Goal: Communication & Community: Ask a question

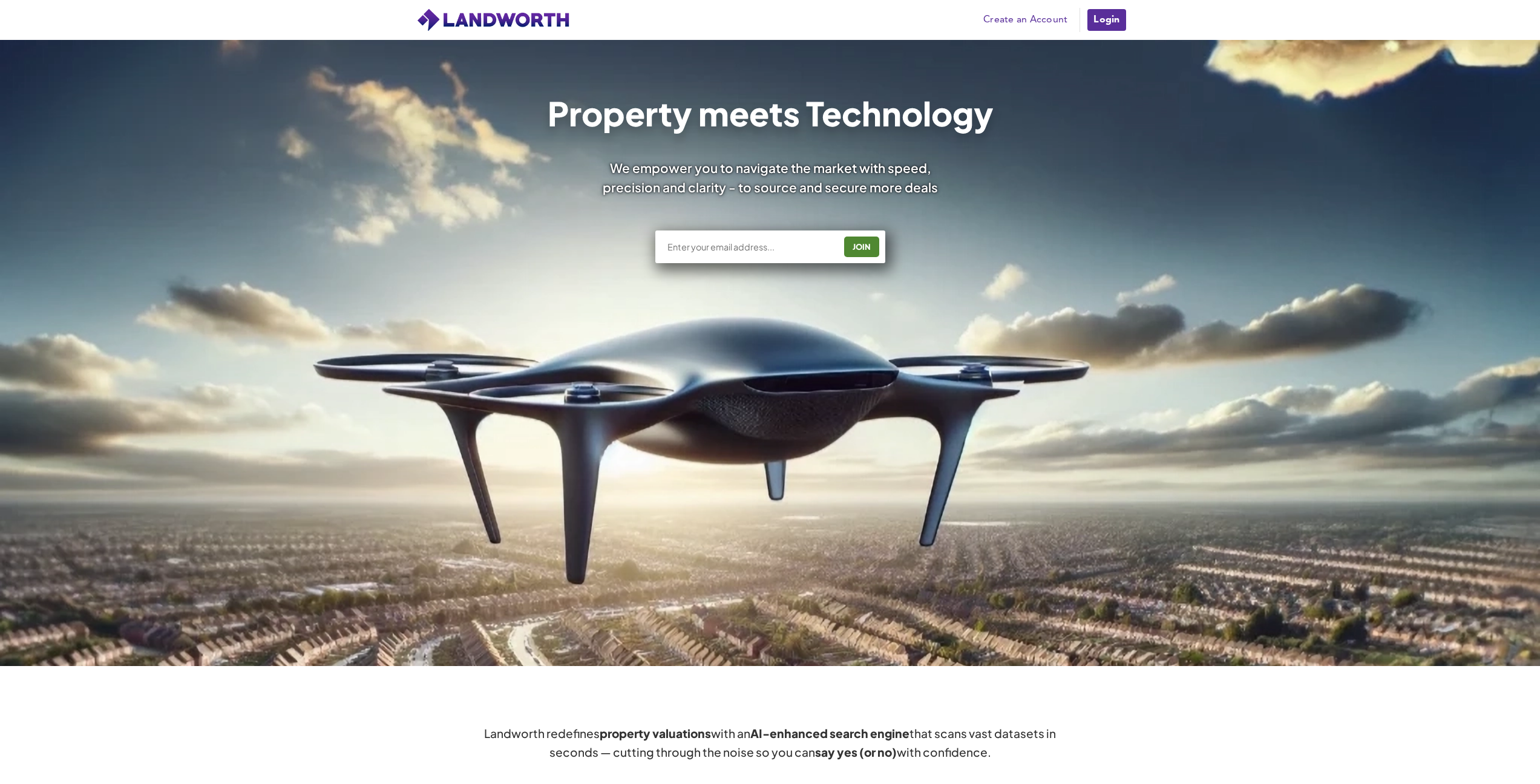
click at [1019, 20] on link "Create an Account" at bounding box center [1026, 20] width 96 height 18
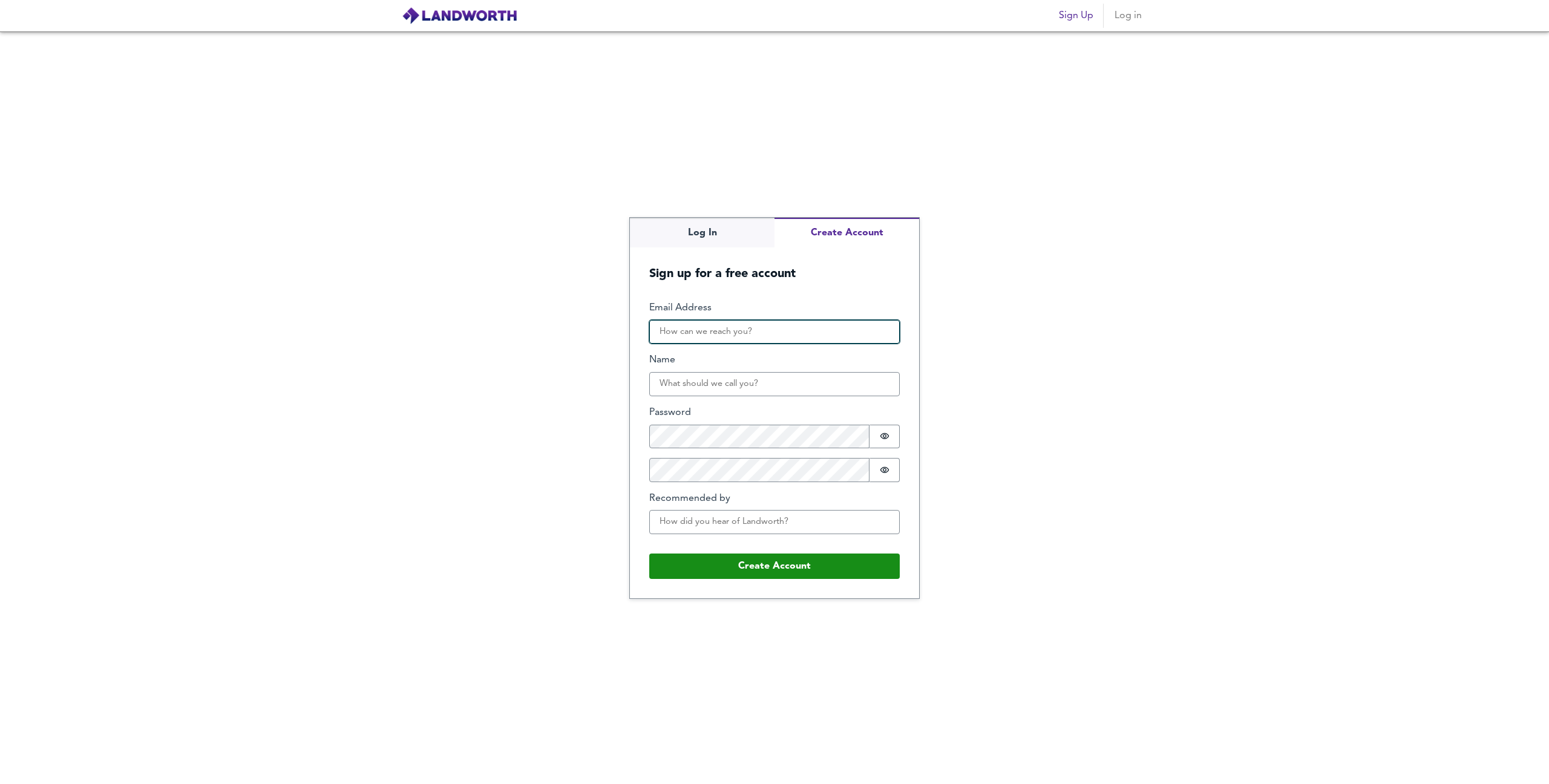
click at [679, 334] on input "Email Address" at bounding box center [774, 332] width 250 height 24
type input "jared12773@gmail.com"
click at [738, 386] on input "Name" at bounding box center [774, 384] width 250 height 24
click at [701, 384] on input "jared allen armstrong" at bounding box center [774, 384] width 250 height 24
click at [748, 387] on input "jared allen armstrong" at bounding box center [774, 384] width 250 height 24
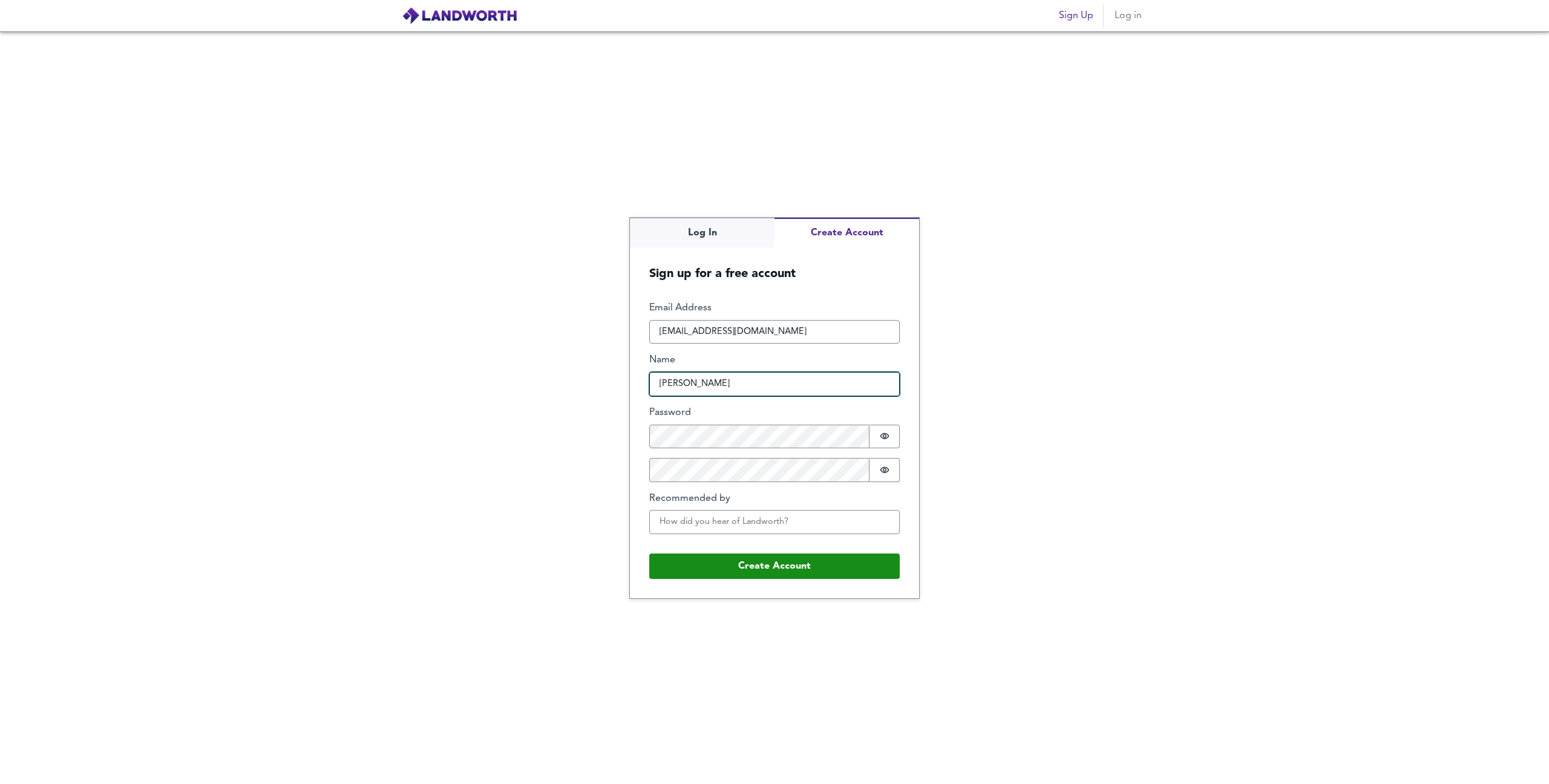
type input "[PERSON_NAME]"
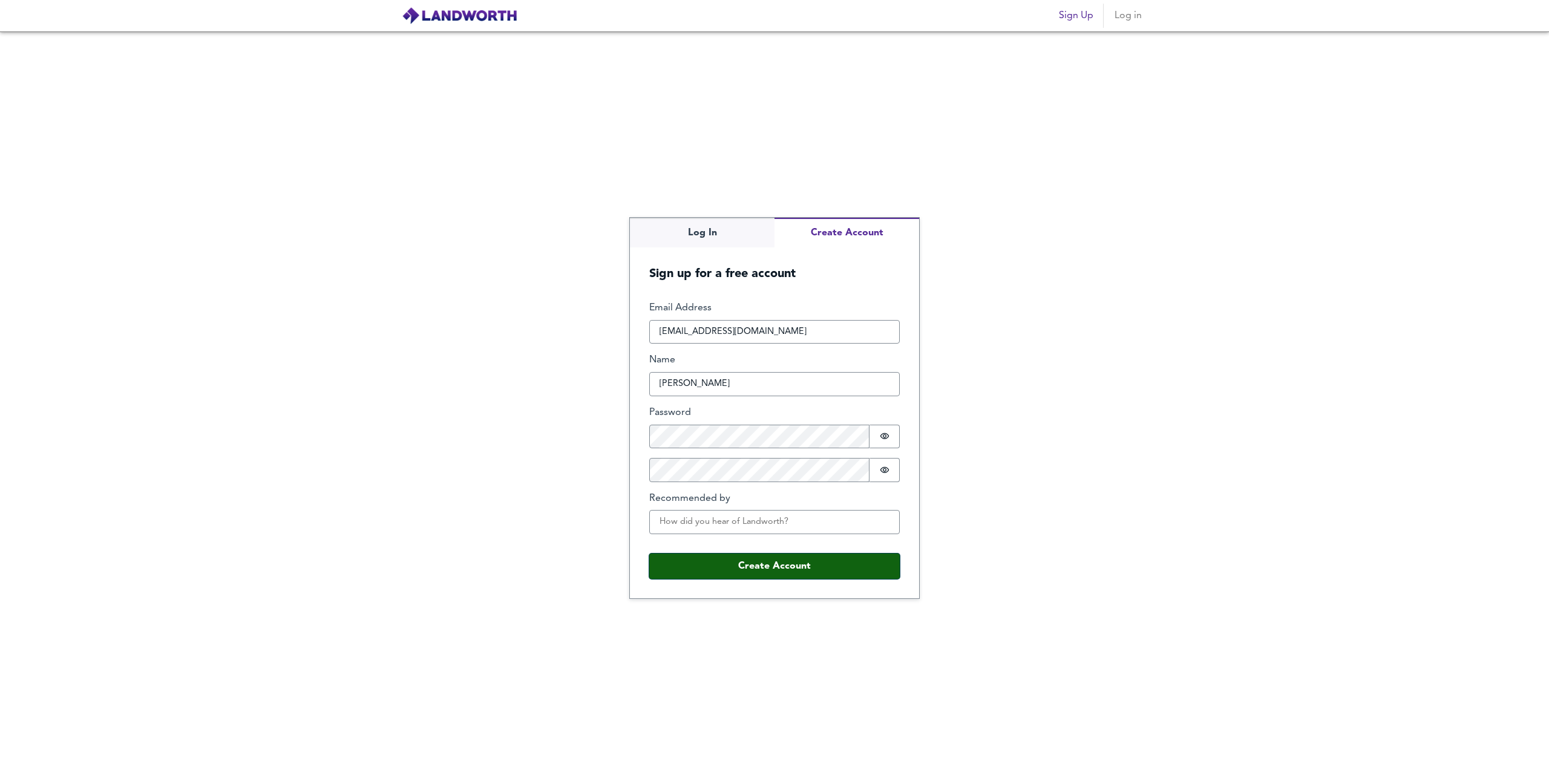
click at [751, 563] on button "Create Account" at bounding box center [774, 567] width 250 height 26
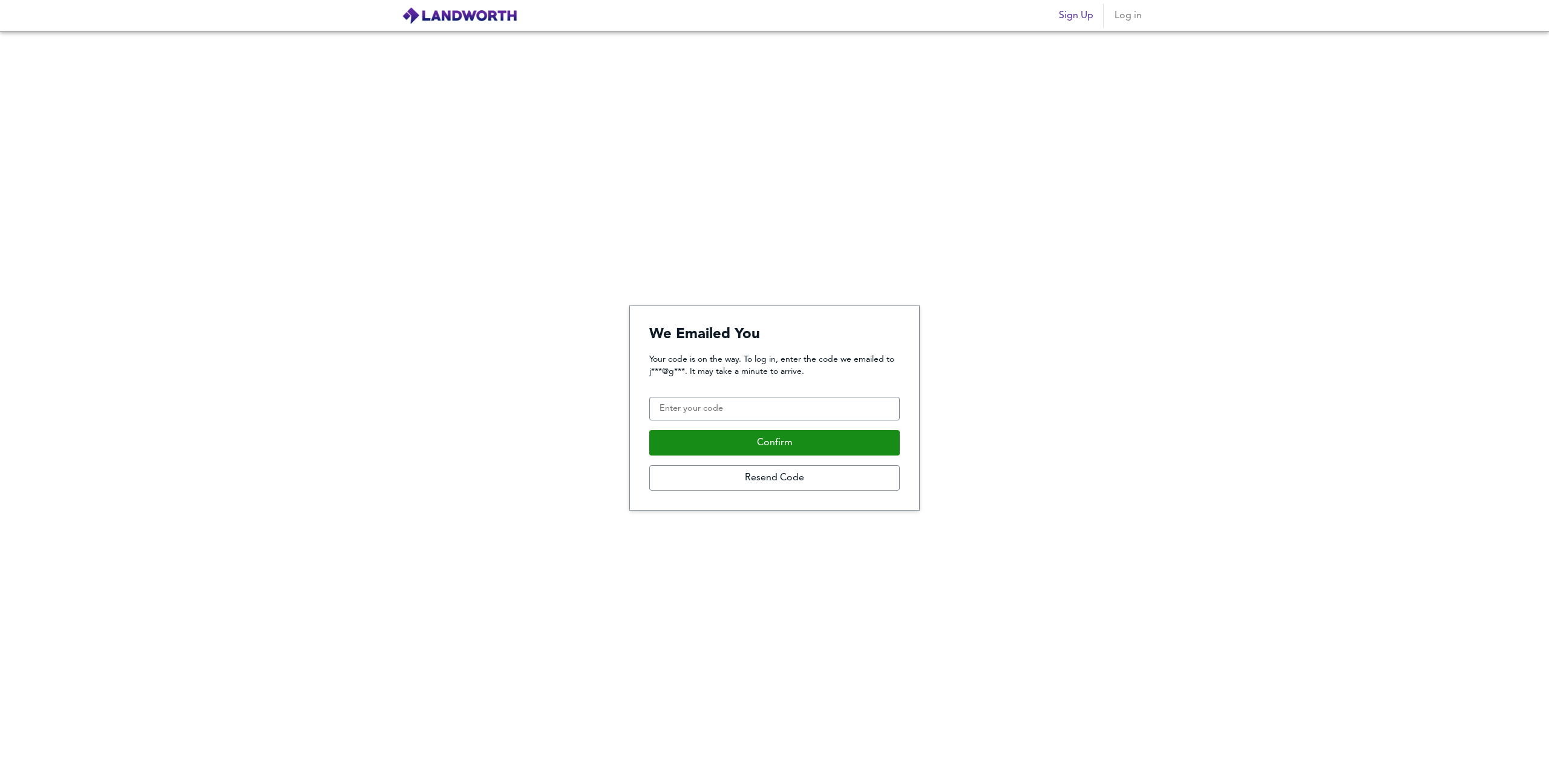
click at [0, 783] on nordpass-portal at bounding box center [0, 784] width 0 height 0
click at [682, 408] on input "Confirmation Code" at bounding box center [774, 409] width 250 height 24
type input "112505"
click at [734, 450] on button "Confirm" at bounding box center [774, 443] width 250 height 26
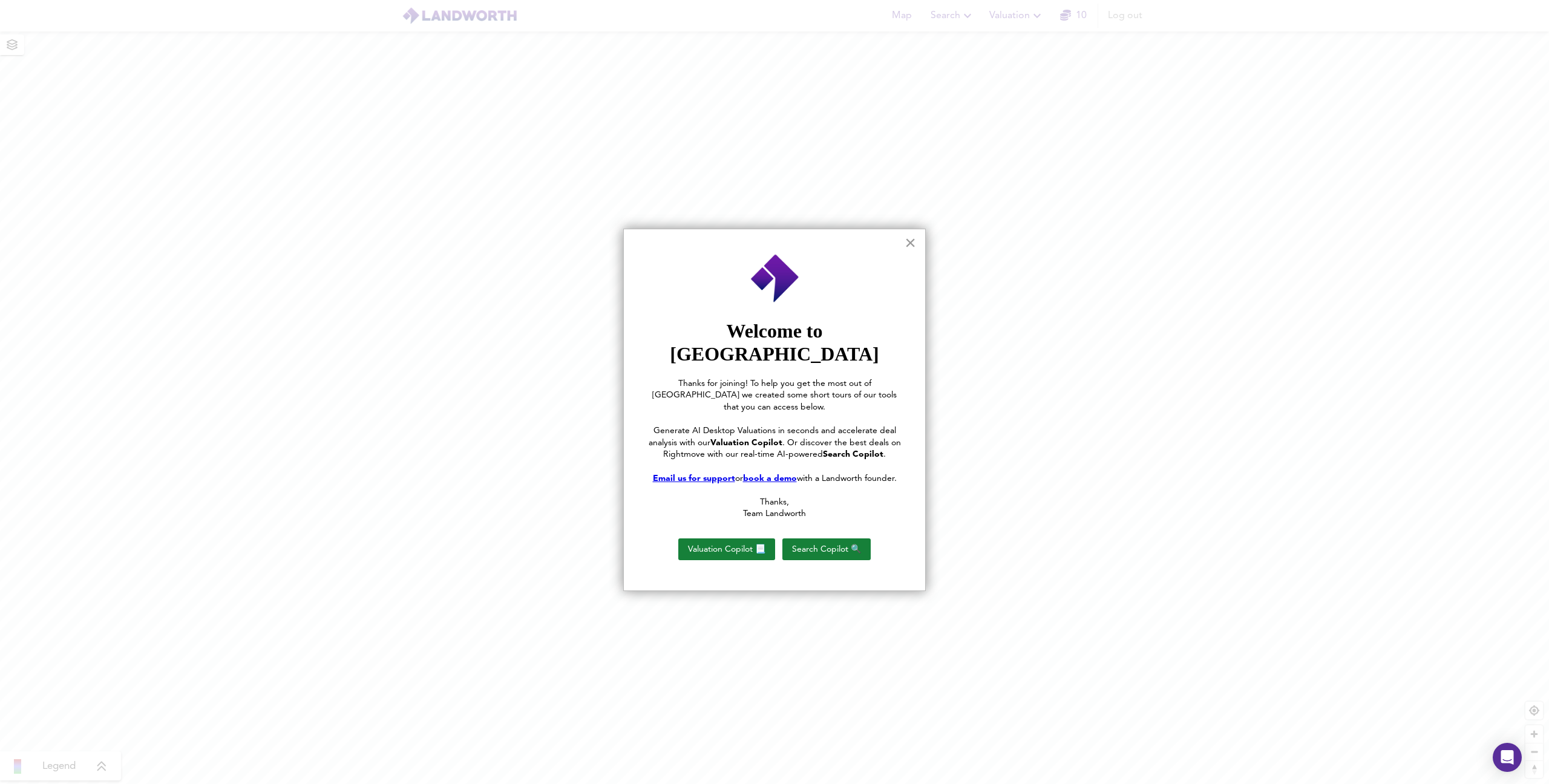
click at [908, 244] on button "×" at bounding box center [910, 242] width 12 height 19
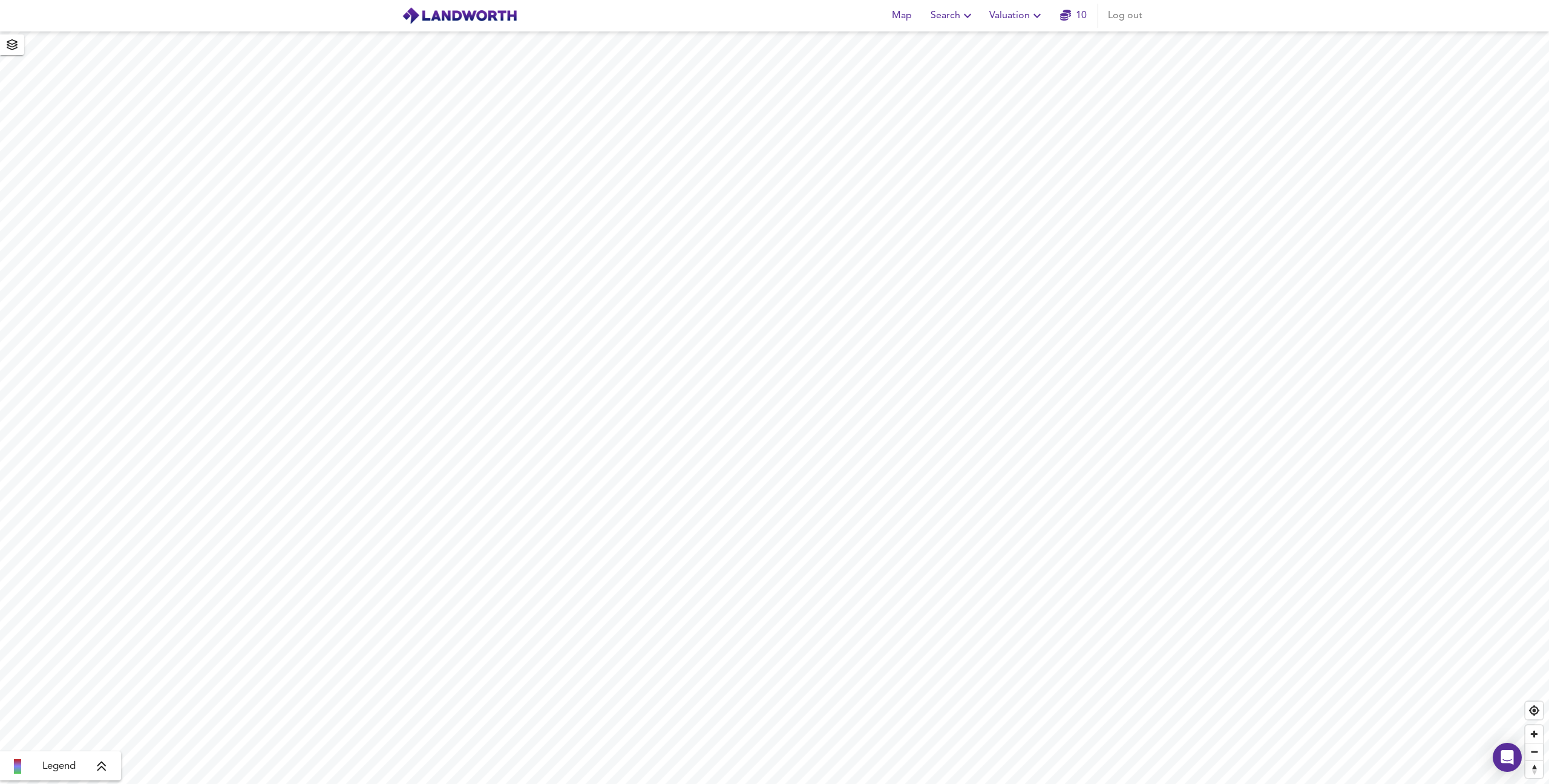
click at [956, 13] on span "Search" at bounding box center [952, 16] width 44 height 17
click at [950, 44] on li "New Search" at bounding box center [953, 44] width 120 height 22
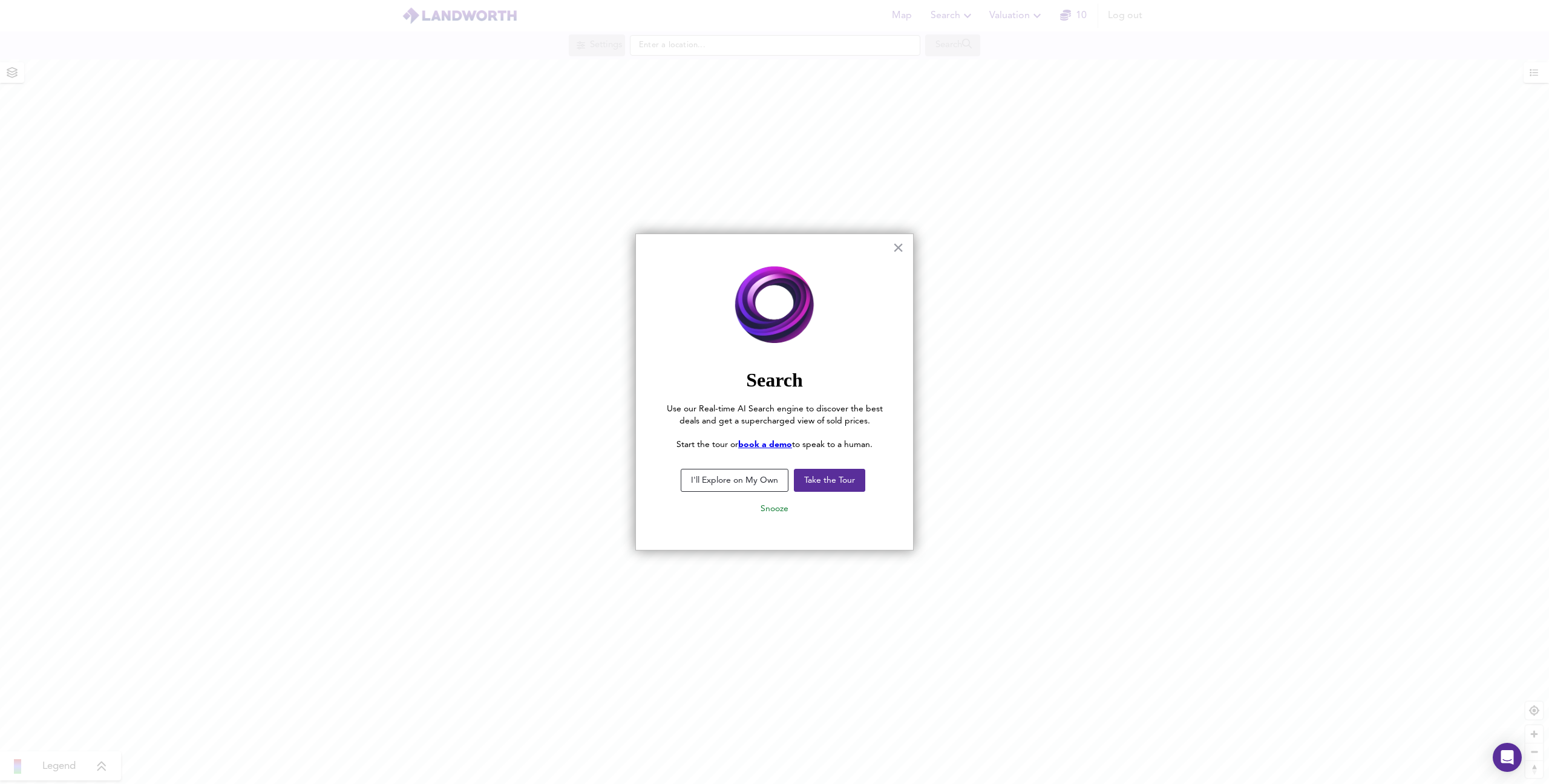
click at [713, 481] on button "I'll Explore on My Own" at bounding box center [734, 481] width 108 height 23
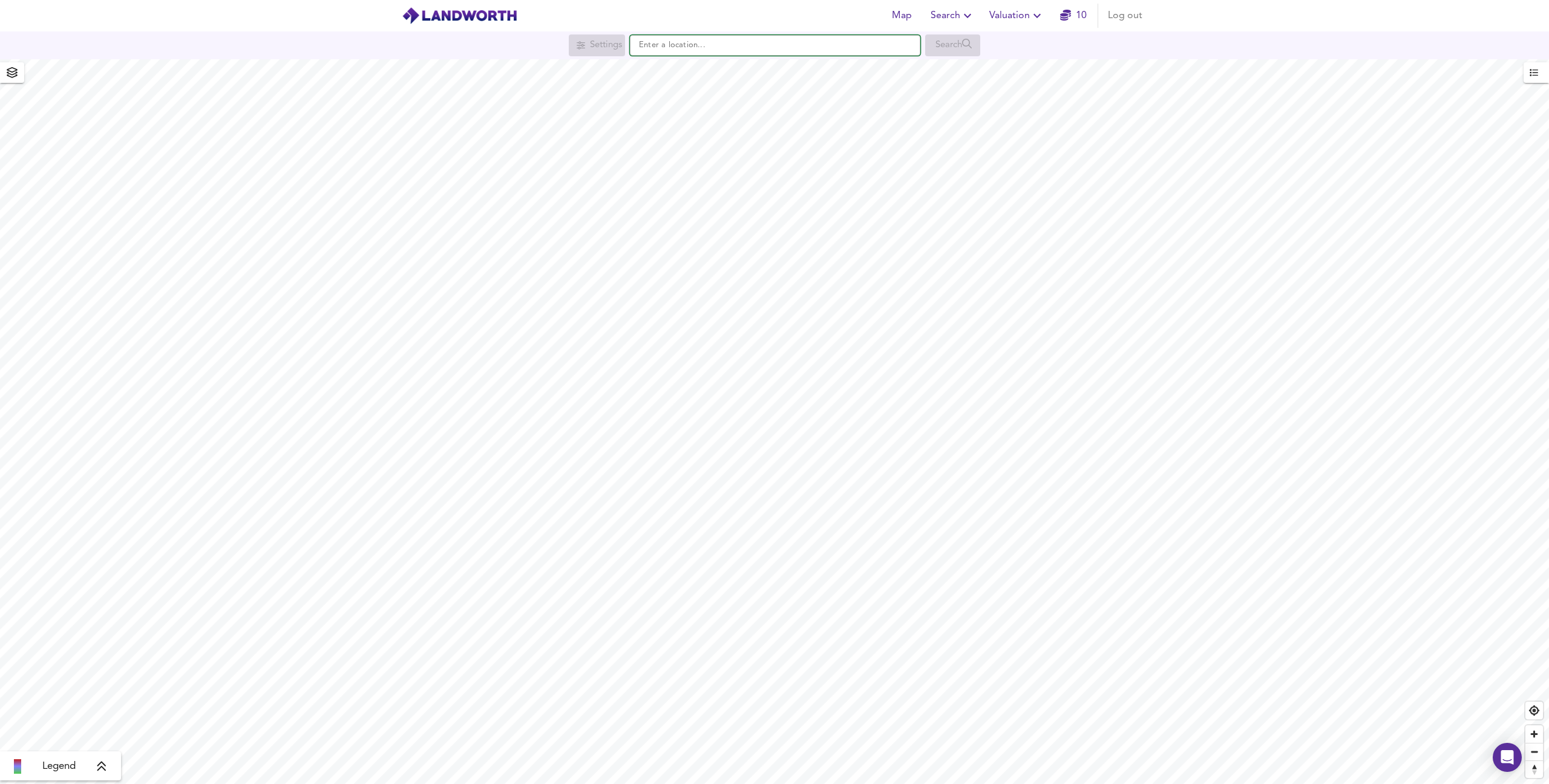
drag, startPoint x: 676, startPoint y: 44, endPoint x: 682, endPoint y: 44, distance: 6.0
click at [679, 44] on input "text" at bounding box center [775, 46] width 291 height 21
type input "c"
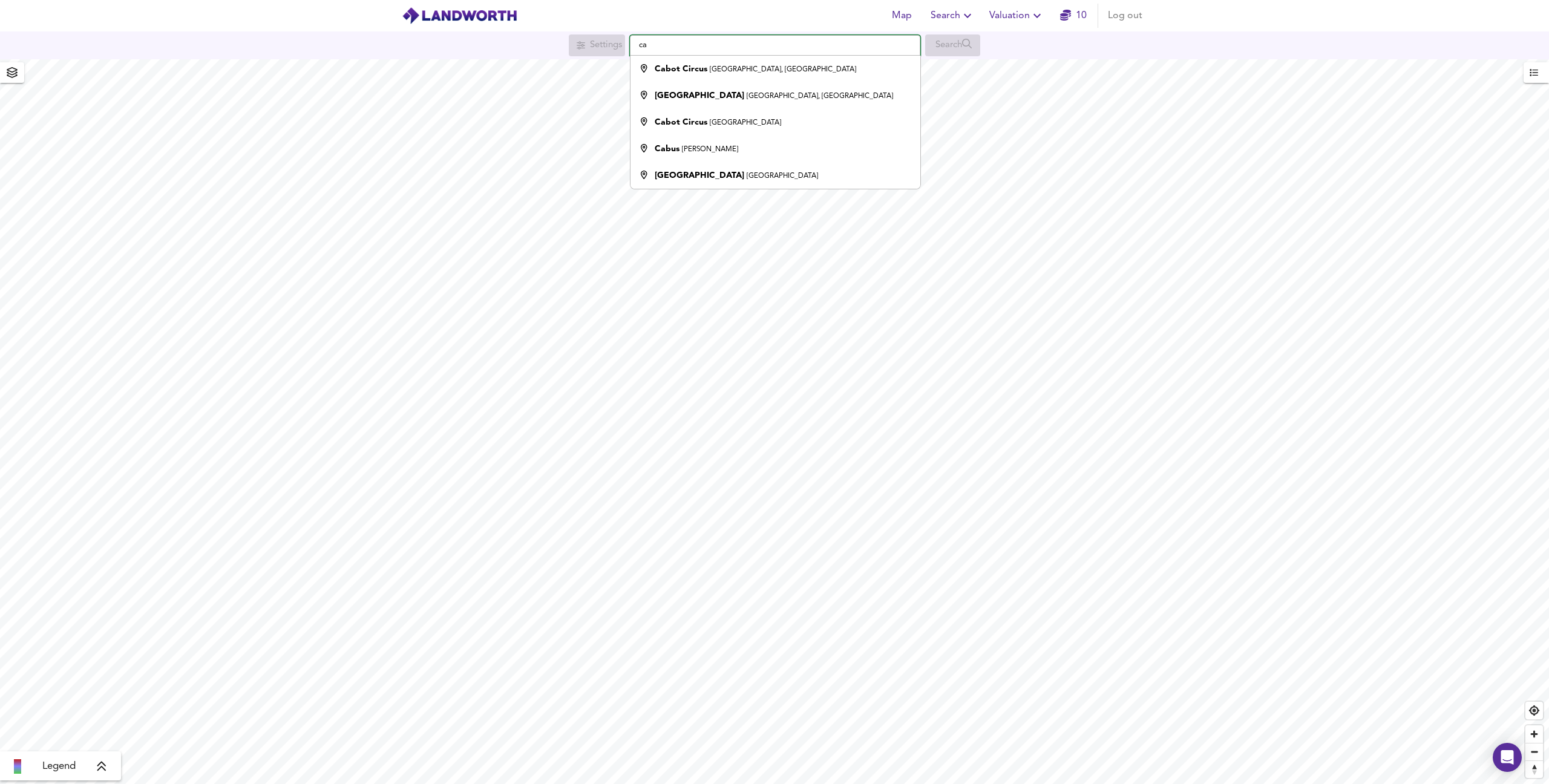
type input "c"
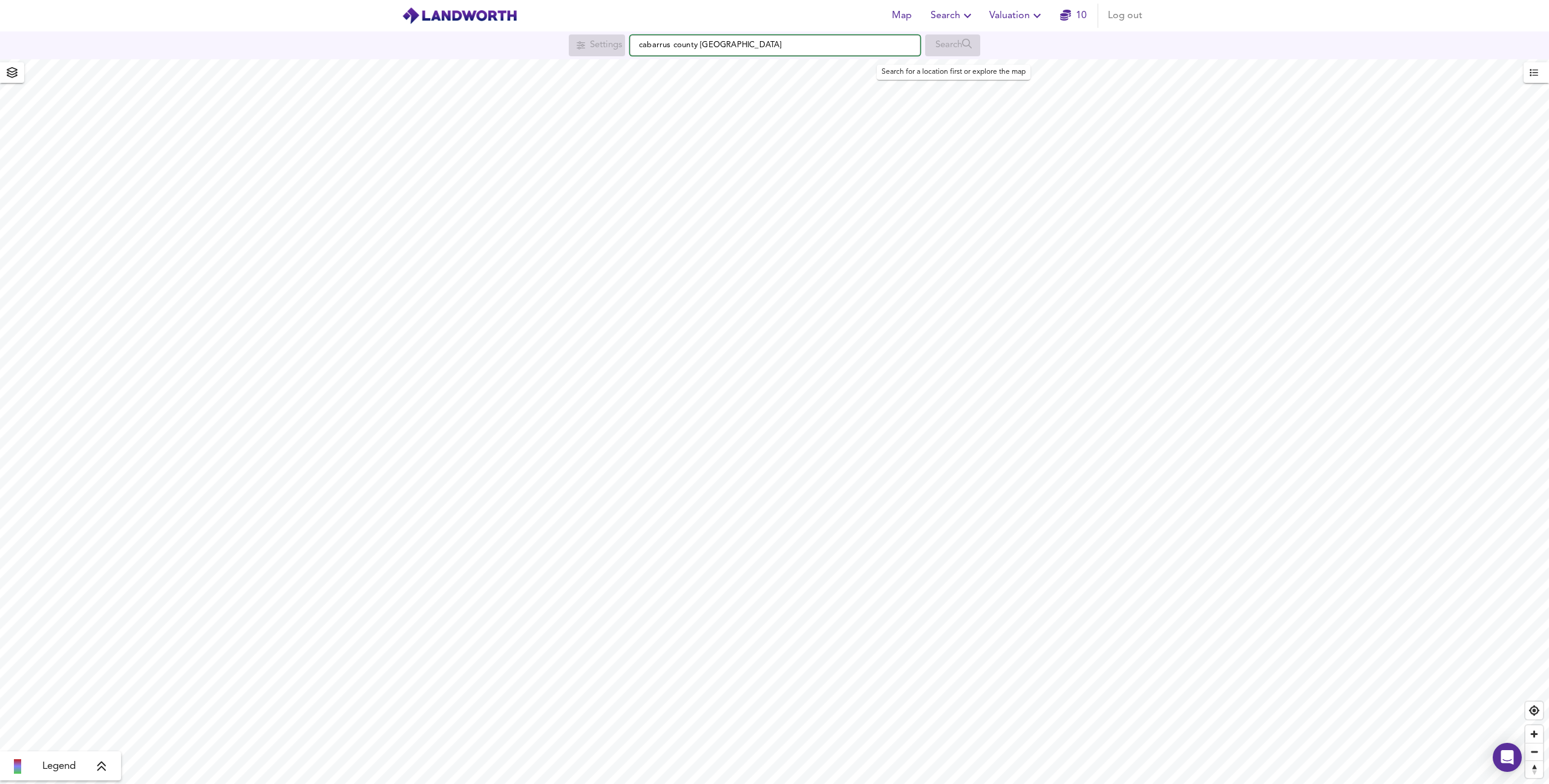
type input "cabarrus county nc"
click at [975, 48] on div "Search" at bounding box center [952, 46] width 55 height 22
click at [902, 13] on span "Map" at bounding box center [902, 16] width 29 height 17
click at [955, 16] on span "Search" at bounding box center [952, 16] width 44 height 17
click at [947, 42] on li "New Search" at bounding box center [953, 44] width 120 height 22
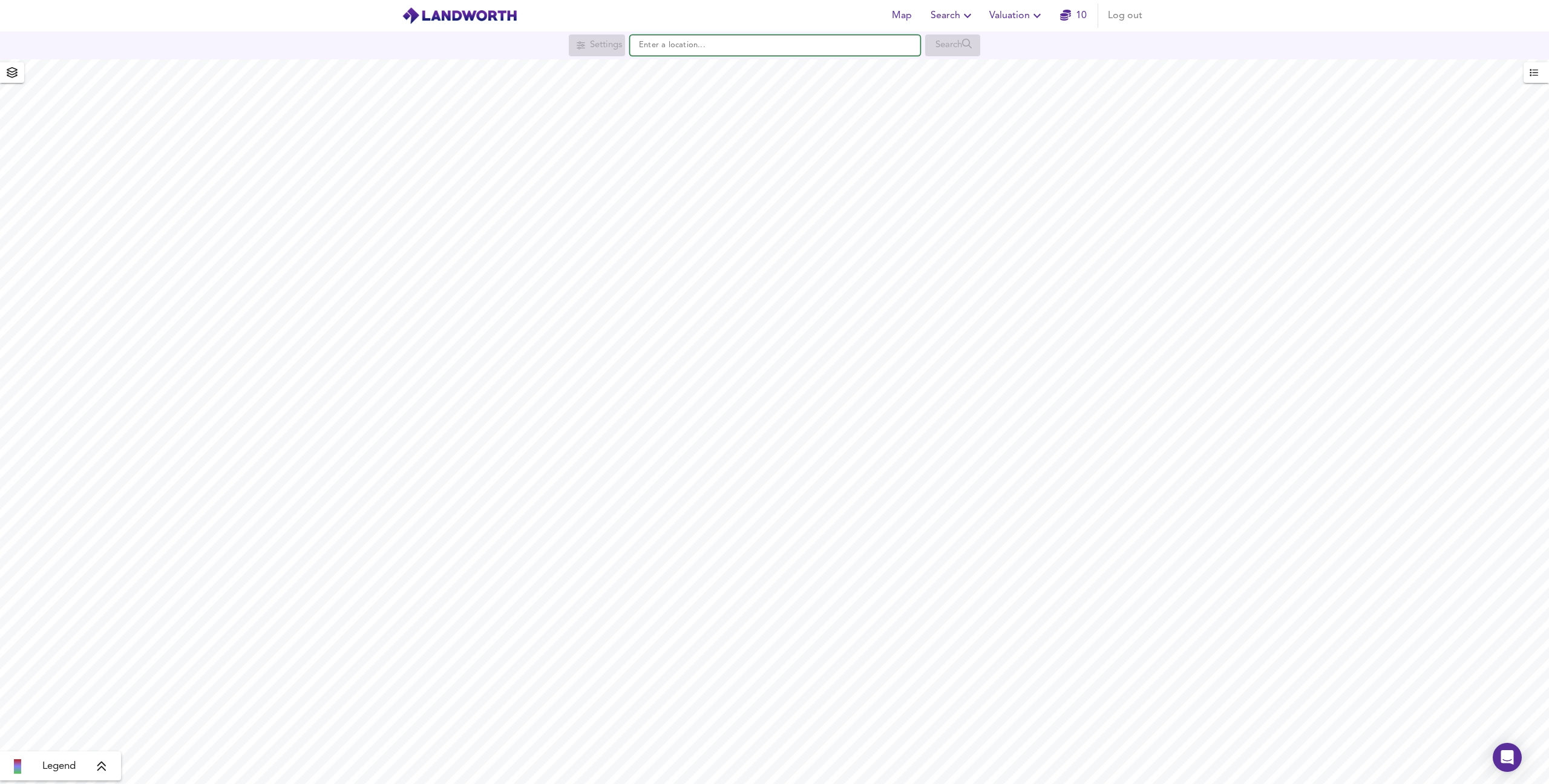
click at [665, 47] on input "text" at bounding box center [775, 46] width 291 height 21
type input "c"
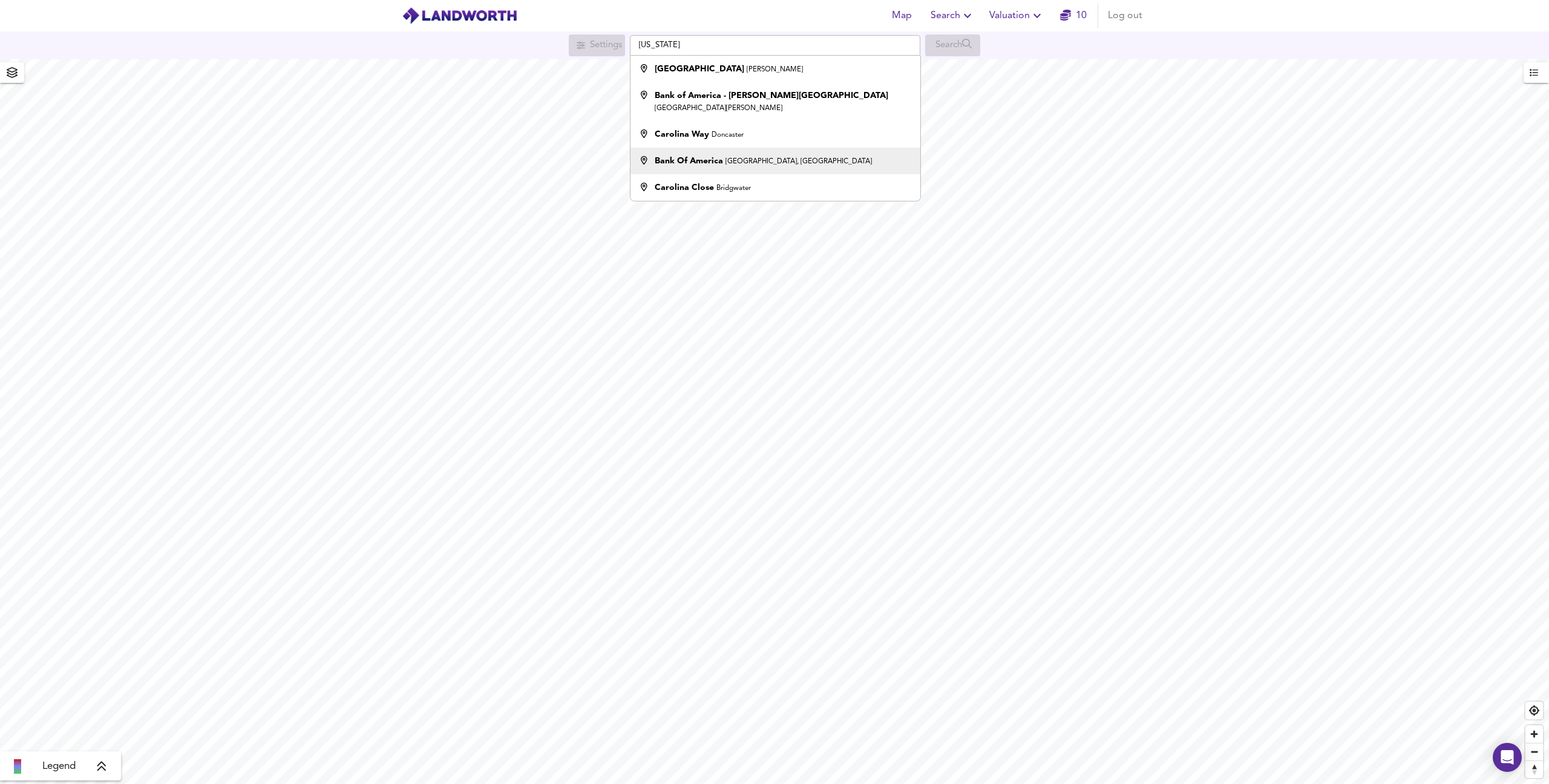
click at [706, 157] on strong "Bank Of America" at bounding box center [689, 161] width 68 height 9
type input "Bank Of America, Elmfield Road, Bromley"
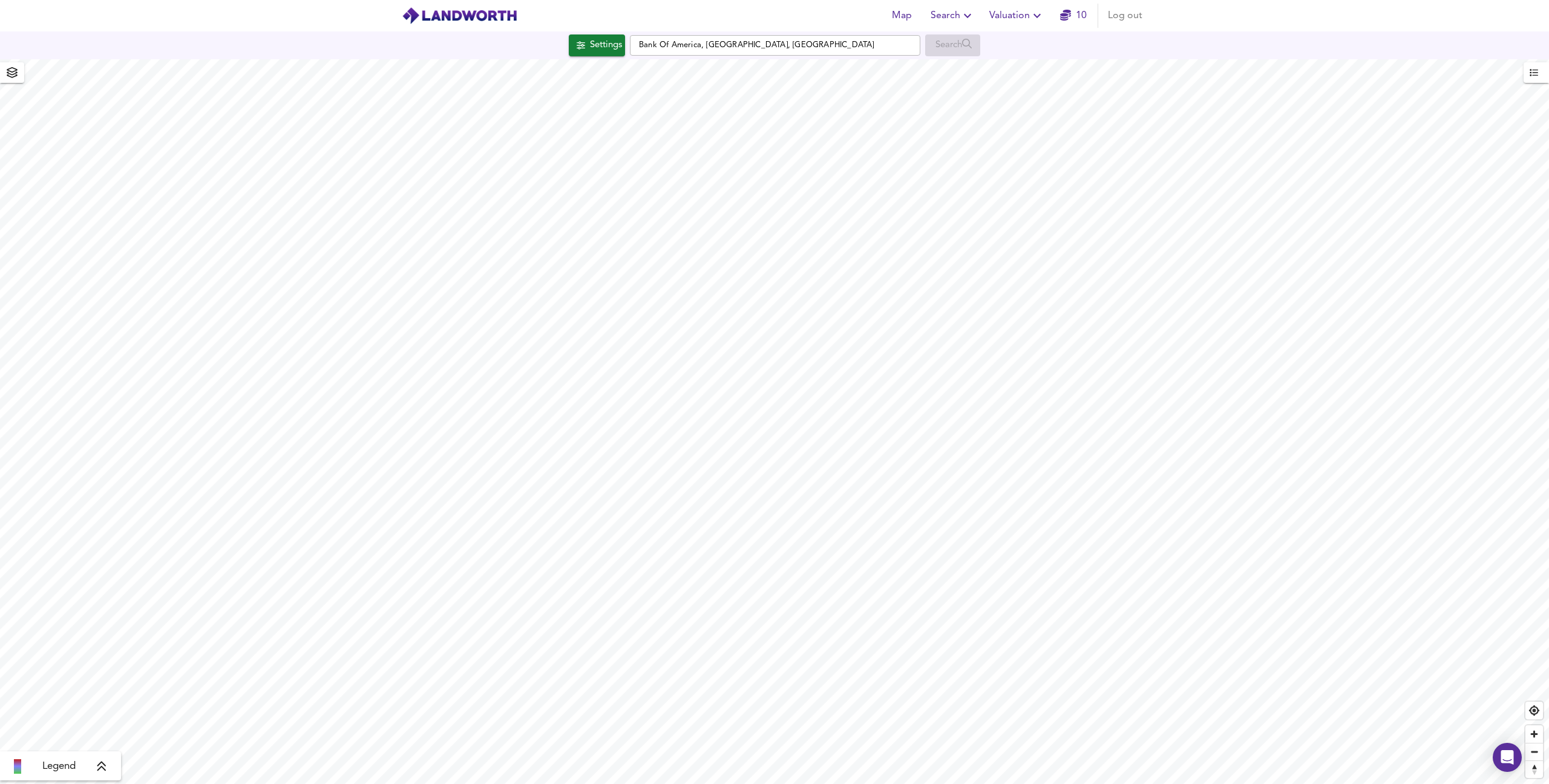
checkbox input "false"
checkbox input "true"
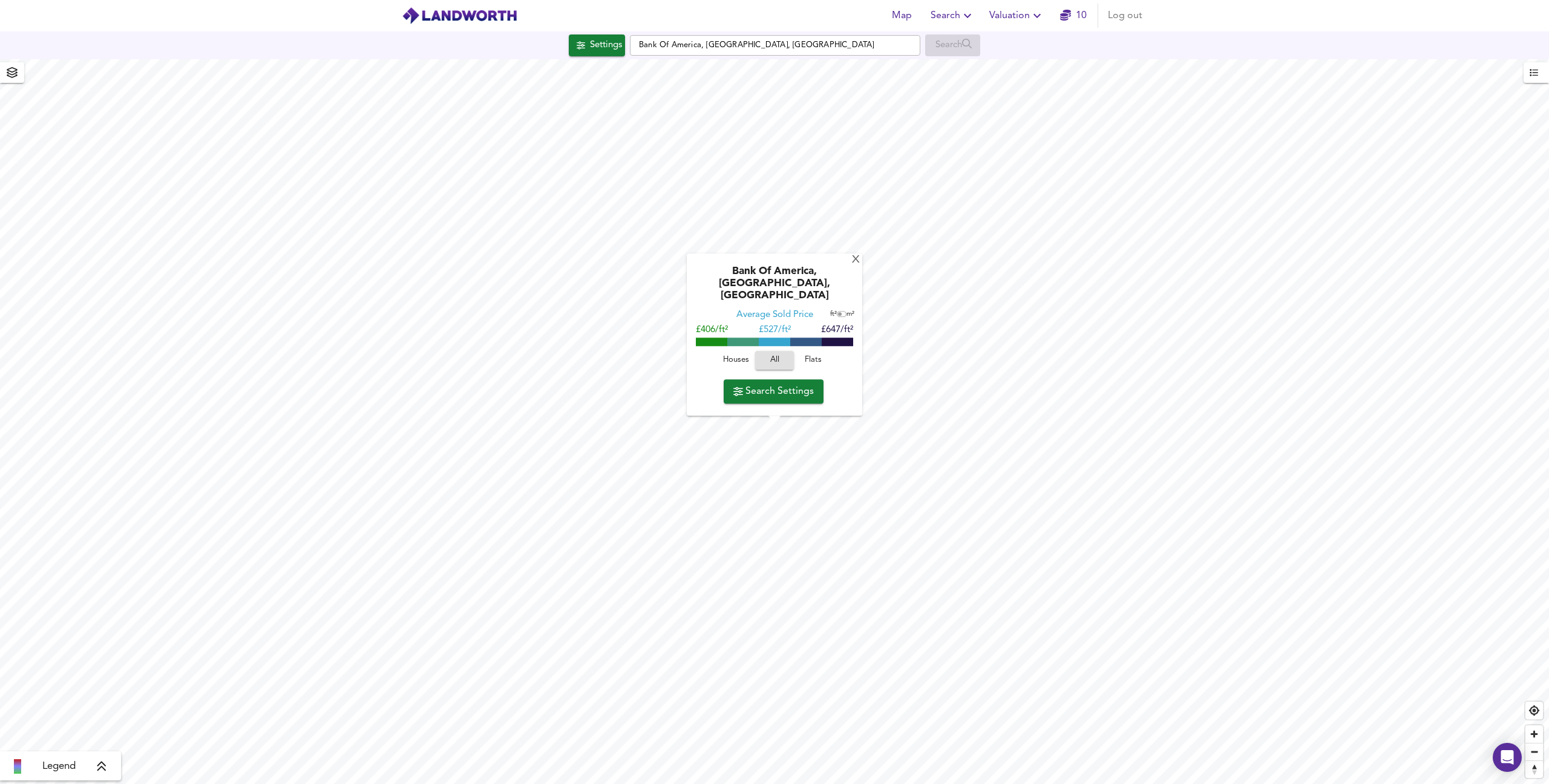
click at [1072, 15] on link "10" at bounding box center [1074, 16] width 27 height 17
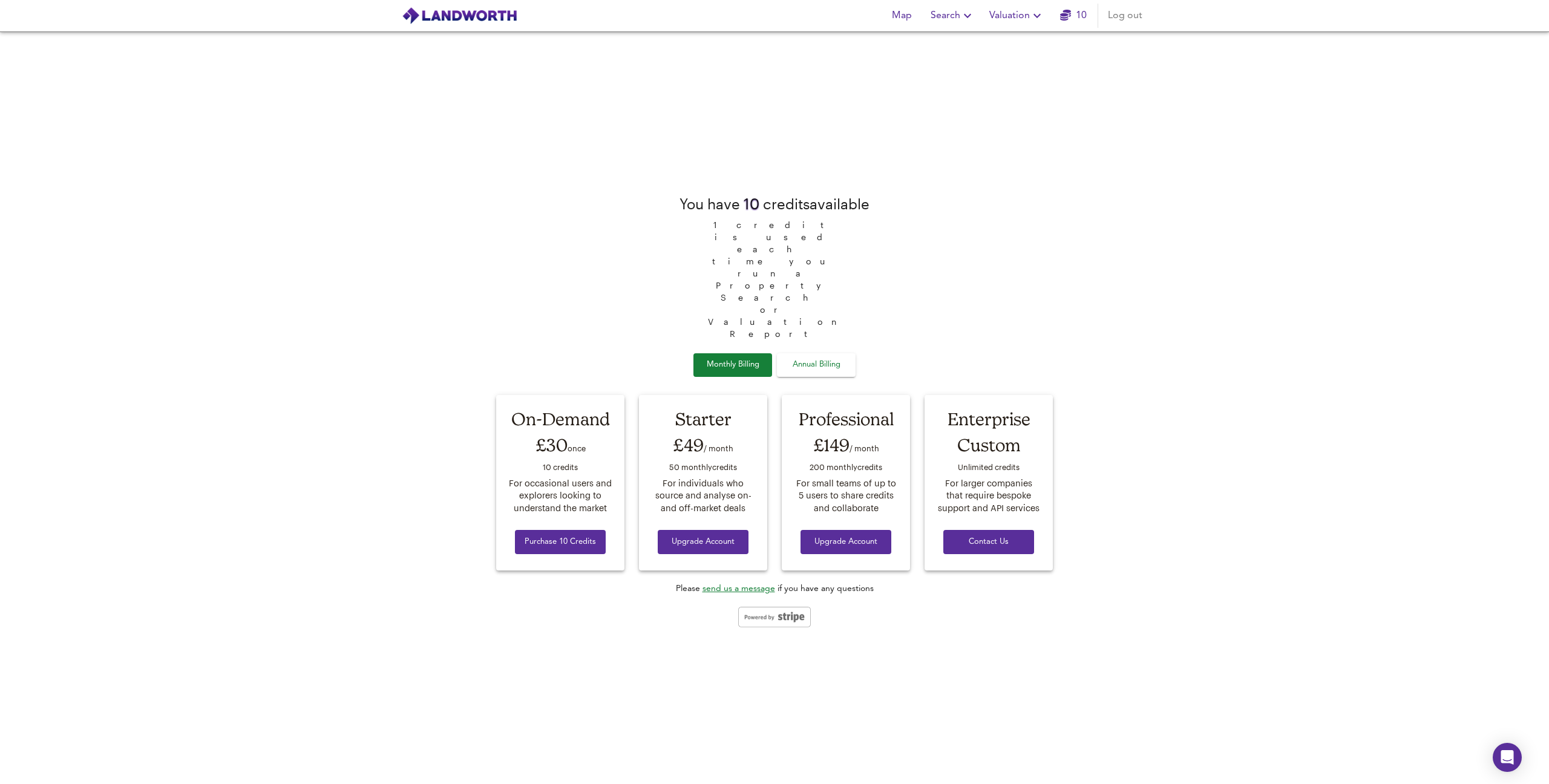
click at [942, 15] on span "Search" at bounding box center [952, 16] width 44 height 17
click at [1019, 13] on span "Valuation" at bounding box center [1017, 16] width 55 height 17
click at [971, 12] on icon "button" at bounding box center [968, 16] width 15 height 15
click at [960, 40] on li "New Search" at bounding box center [953, 44] width 120 height 22
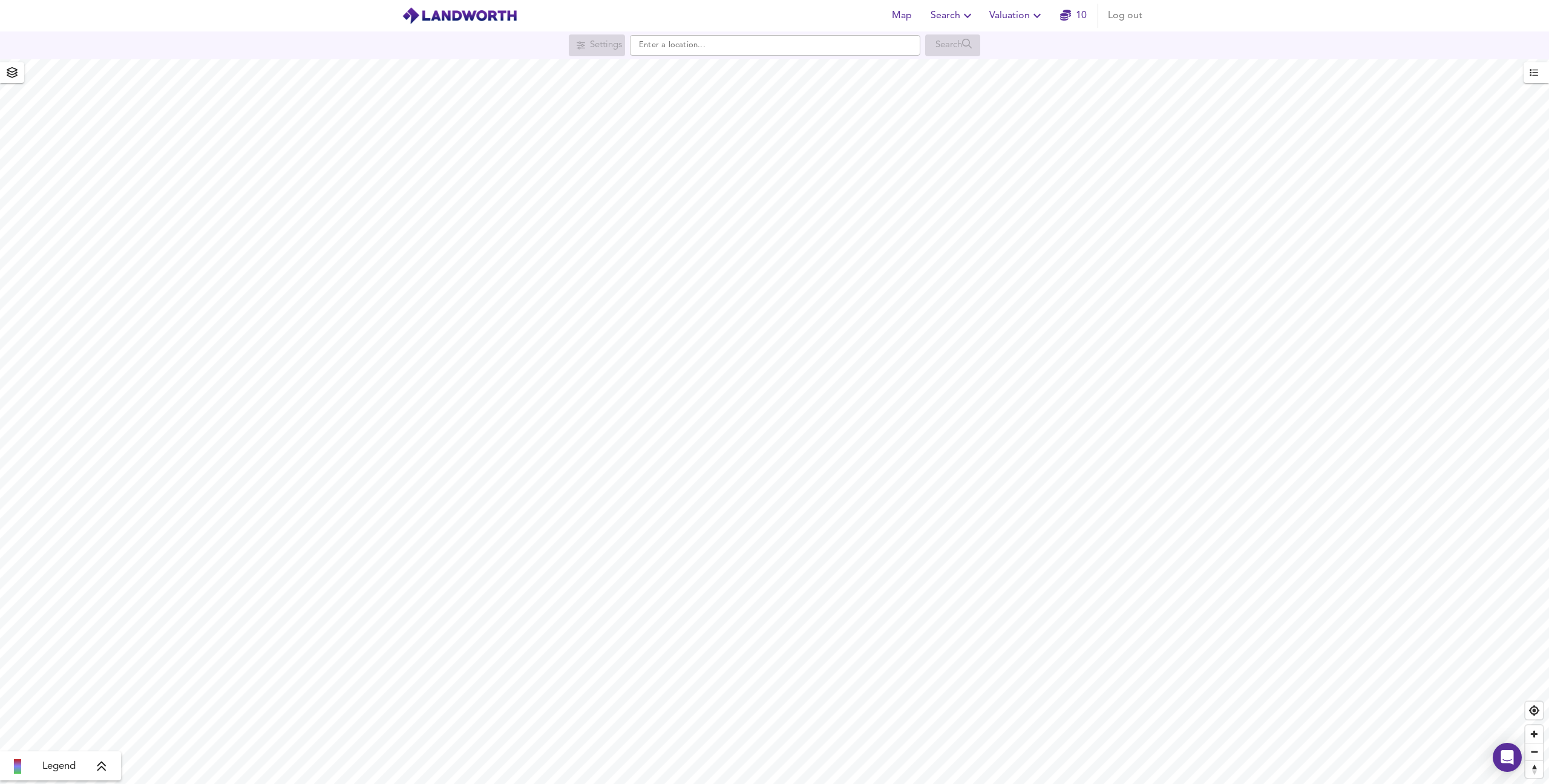
click at [14, 77] on icon "button" at bounding box center [12, 72] width 12 height 11
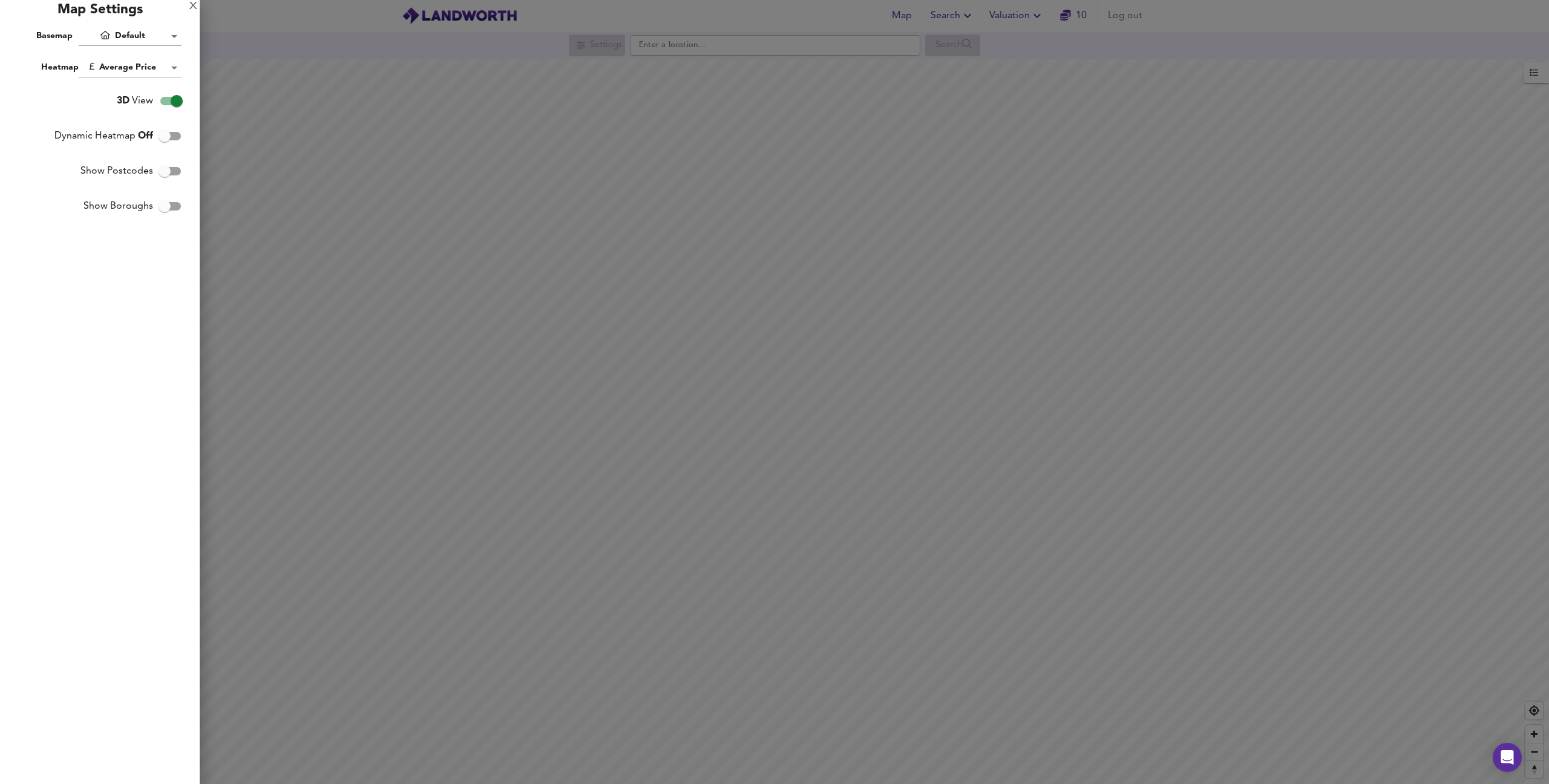
click at [174, 68] on body "Map Search Valuation 10 Log out Settings Search Legend UK Average Price for [DA…" at bounding box center [774, 392] width 1549 height 784
click at [166, 68] on li "Average Price" at bounding box center [133, 68] width 110 height 22
click at [172, 37] on body "Map Search Valuation 10 Log out Settings Search Legend UK Average Price for [DA…" at bounding box center [774, 392] width 1549 height 784
click at [179, 19] on div at bounding box center [774, 392] width 1549 height 784
click at [834, 253] on div at bounding box center [774, 392] width 1549 height 784
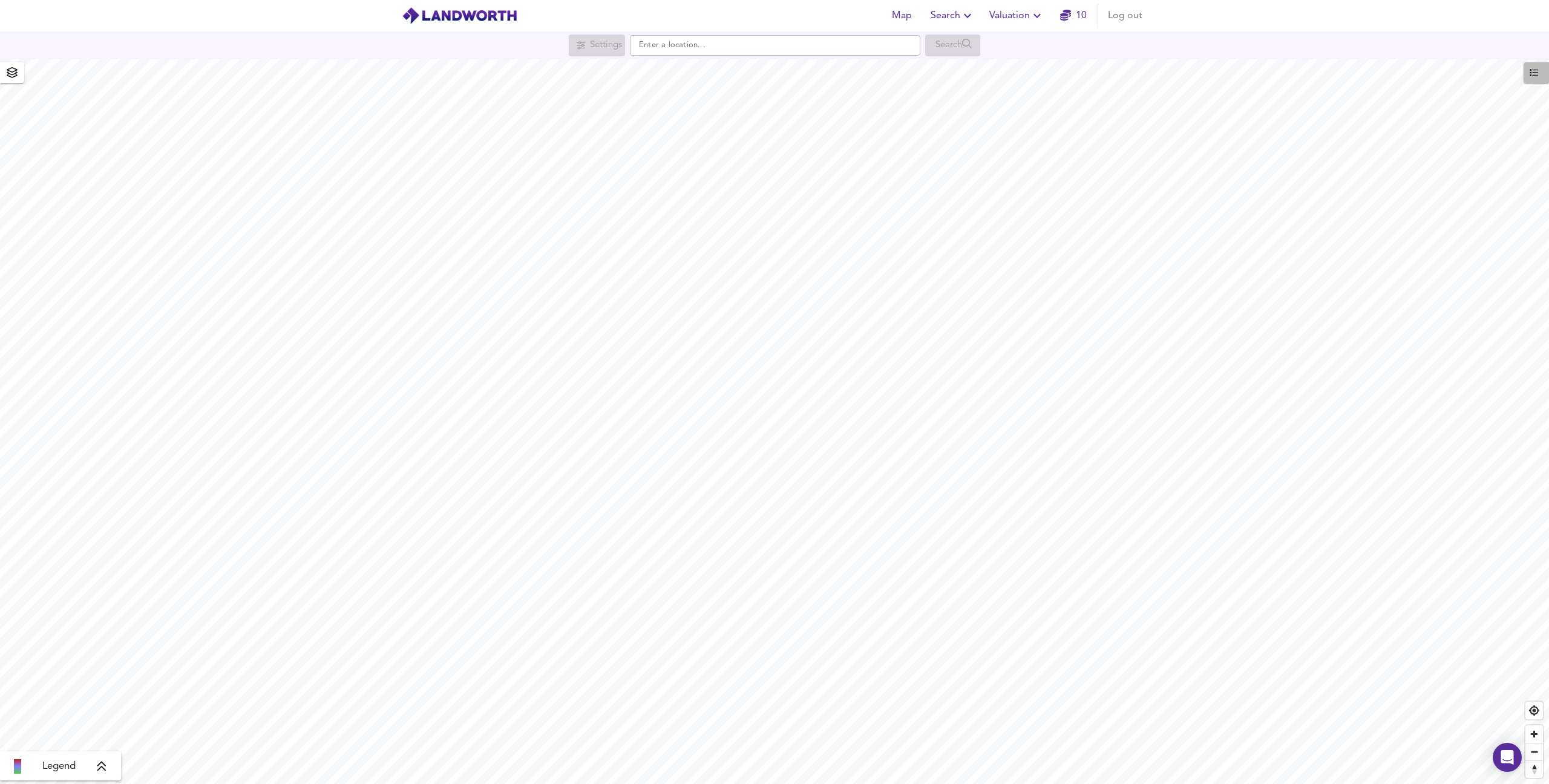
click at [1531, 77] on span "button" at bounding box center [1536, 72] width 13 height 16
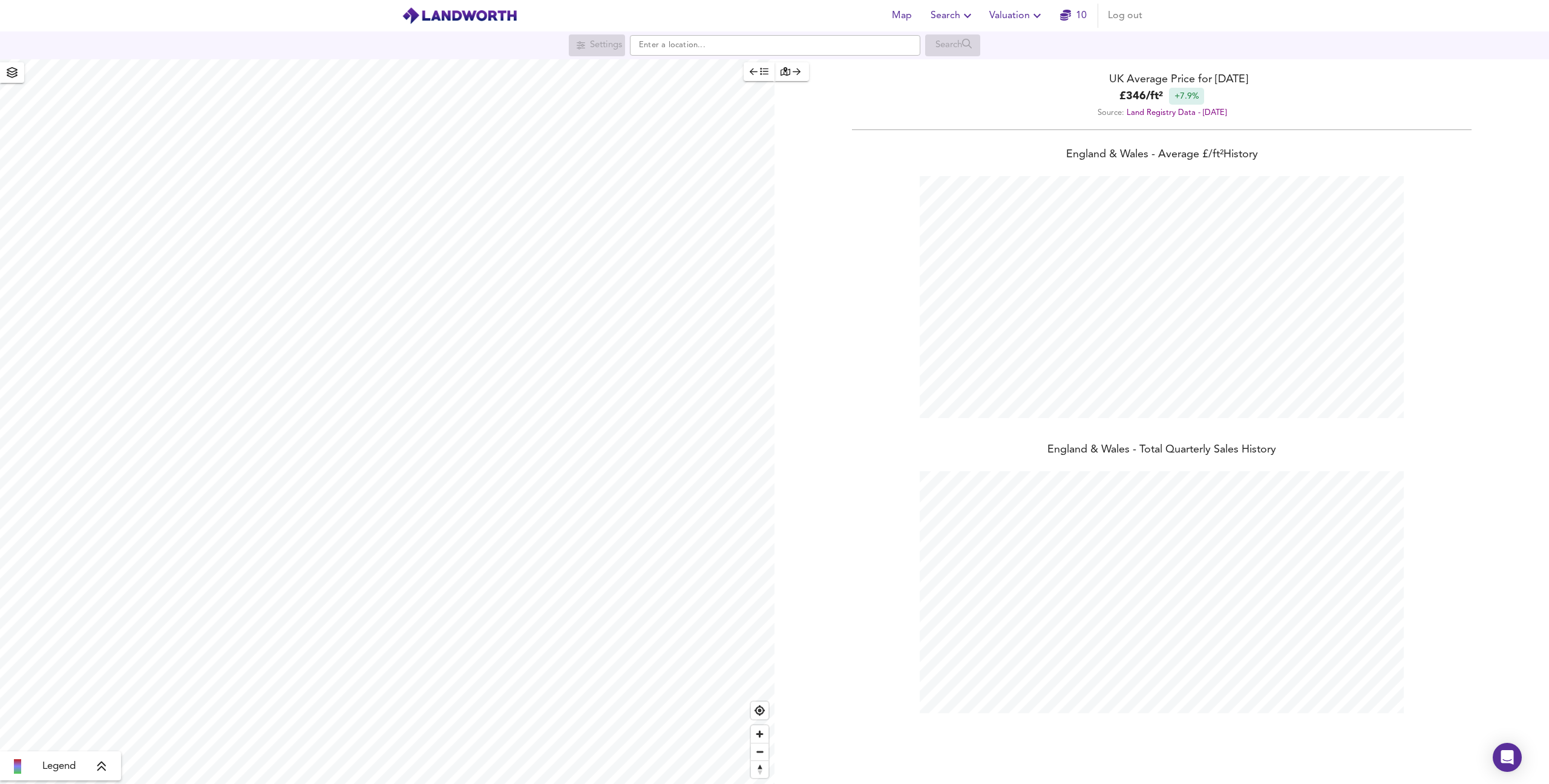
scroll to position [784, 1549]
click at [761, 129] on div "X" at bounding box center [764, 130] width 10 height 12
click at [793, 72] on icon "button" at bounding box center [796, 71] width 8 height 9
click at [965, 17] on icon "button" at bounding box center [968, 16] width 15 height 15
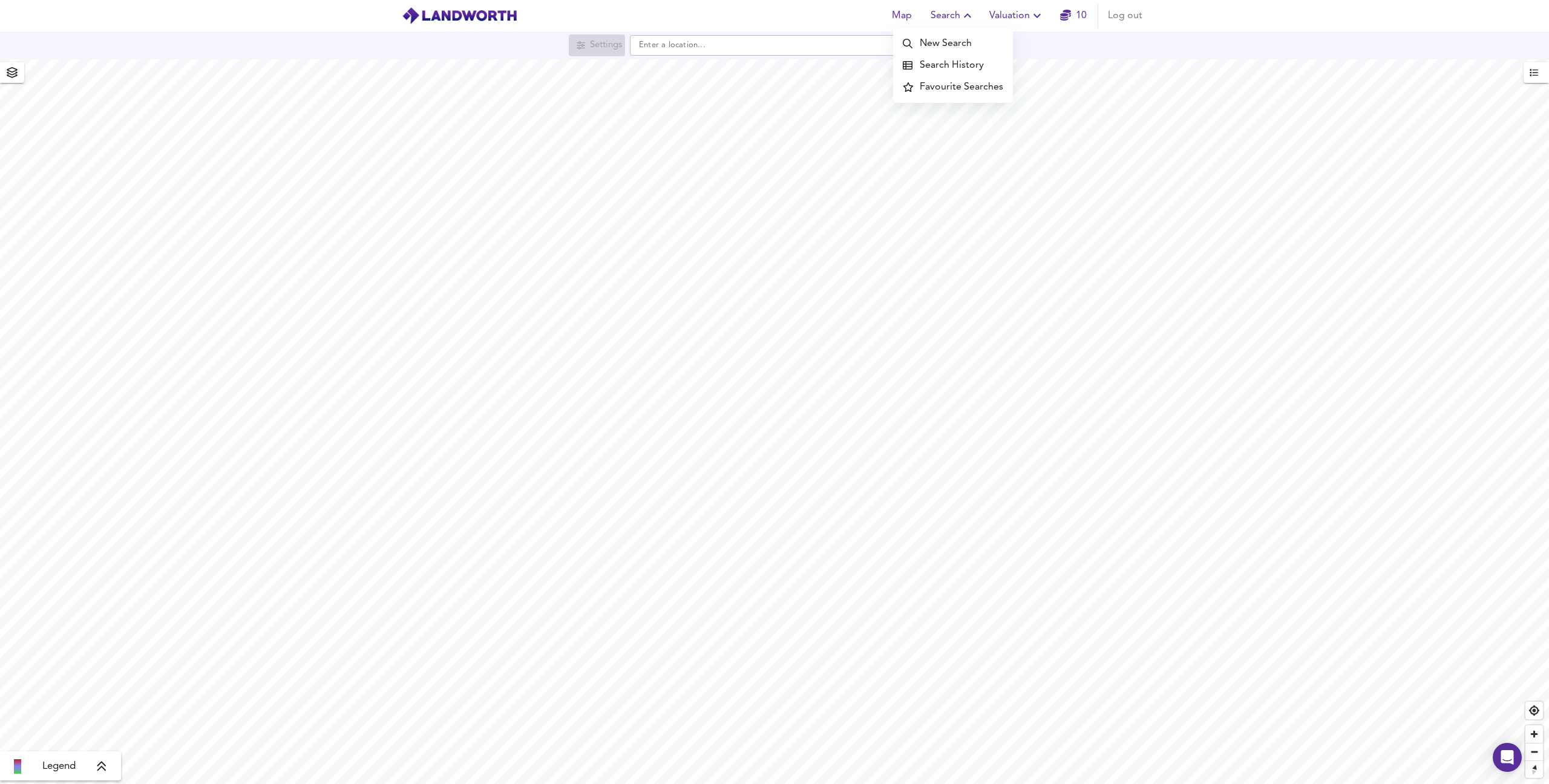
click at [954, 37] on li "New Search" at bounding box center [953, 44] width 120 height 22
click at [727, 45] on input "text" at bounding box center [775, 46] width 291 height 21
click at [1040, 17] on icon "button" at bounding box center [1037, 16] width 15 height 15
click at [1069, 15] on icon "button" at bounding box center [1066, 15] width 11 height 11
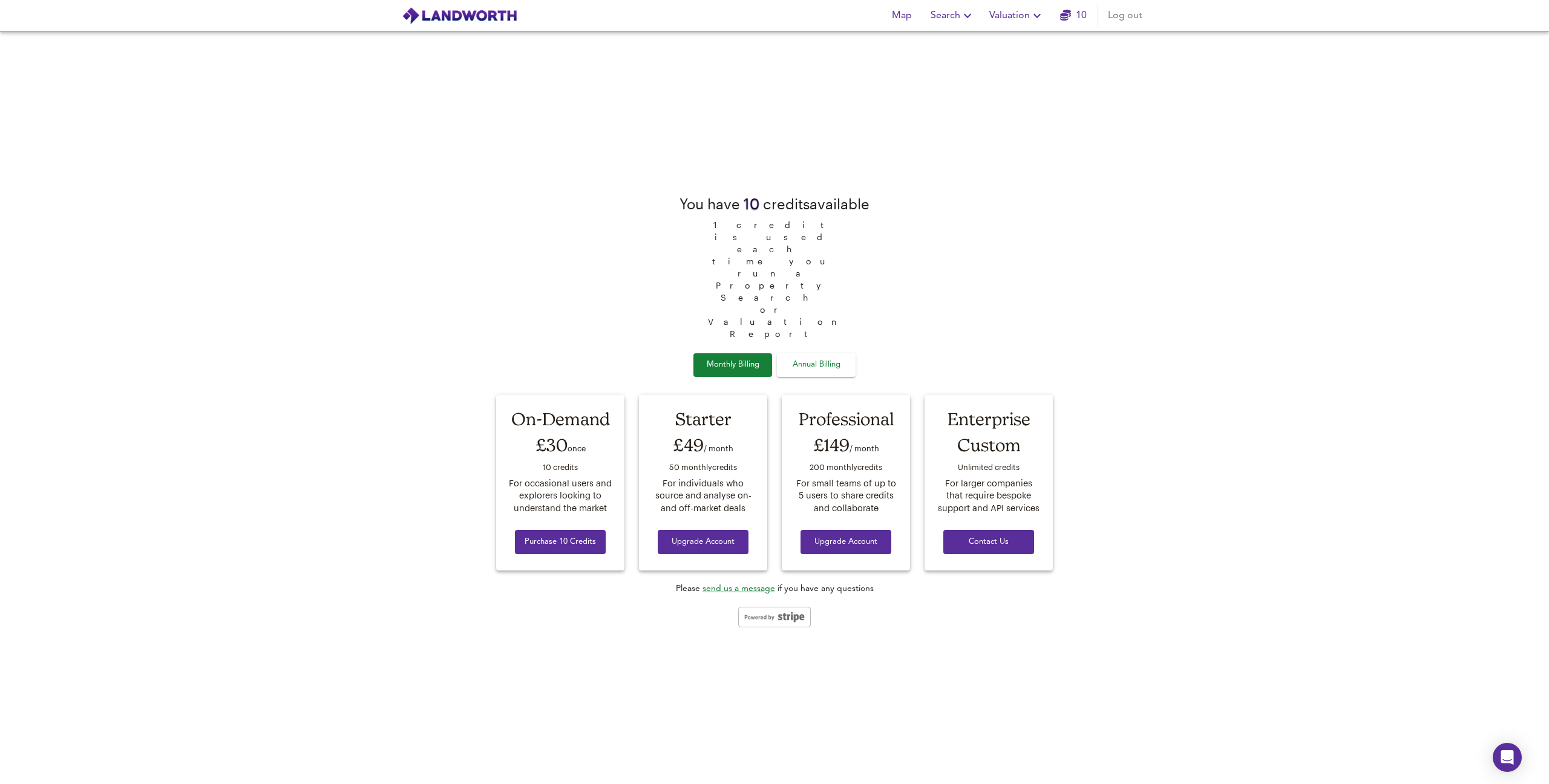
click at [952, 9] on span "Search" at bounding box center [952, 16] width 44 height 17
click at [949, 45] on li "New Search" at bounding box center [953, 44] width 120 height 22
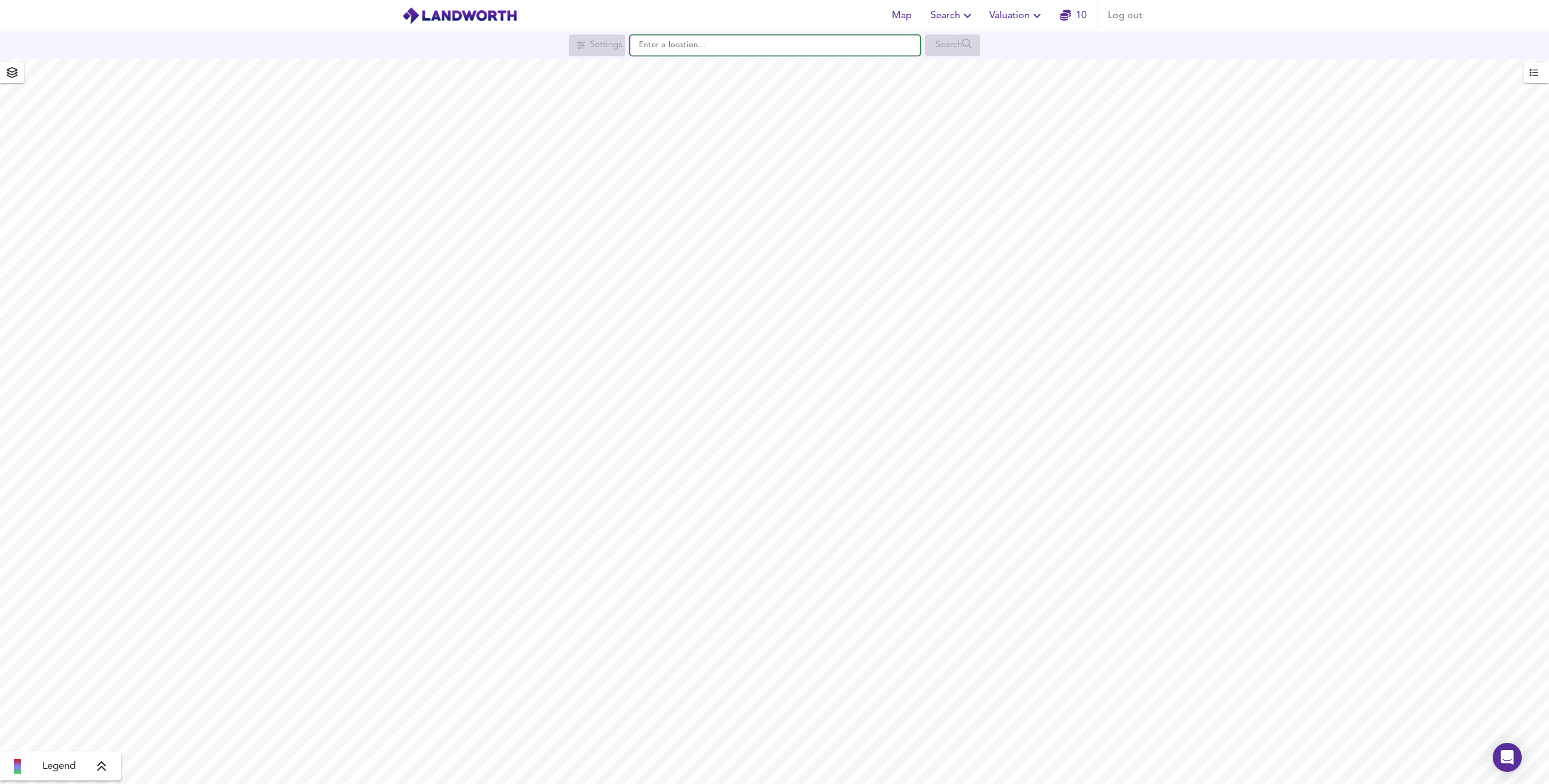
click at [701, 46] on input "text" at bounding box center [775, 46] width 291 height 21
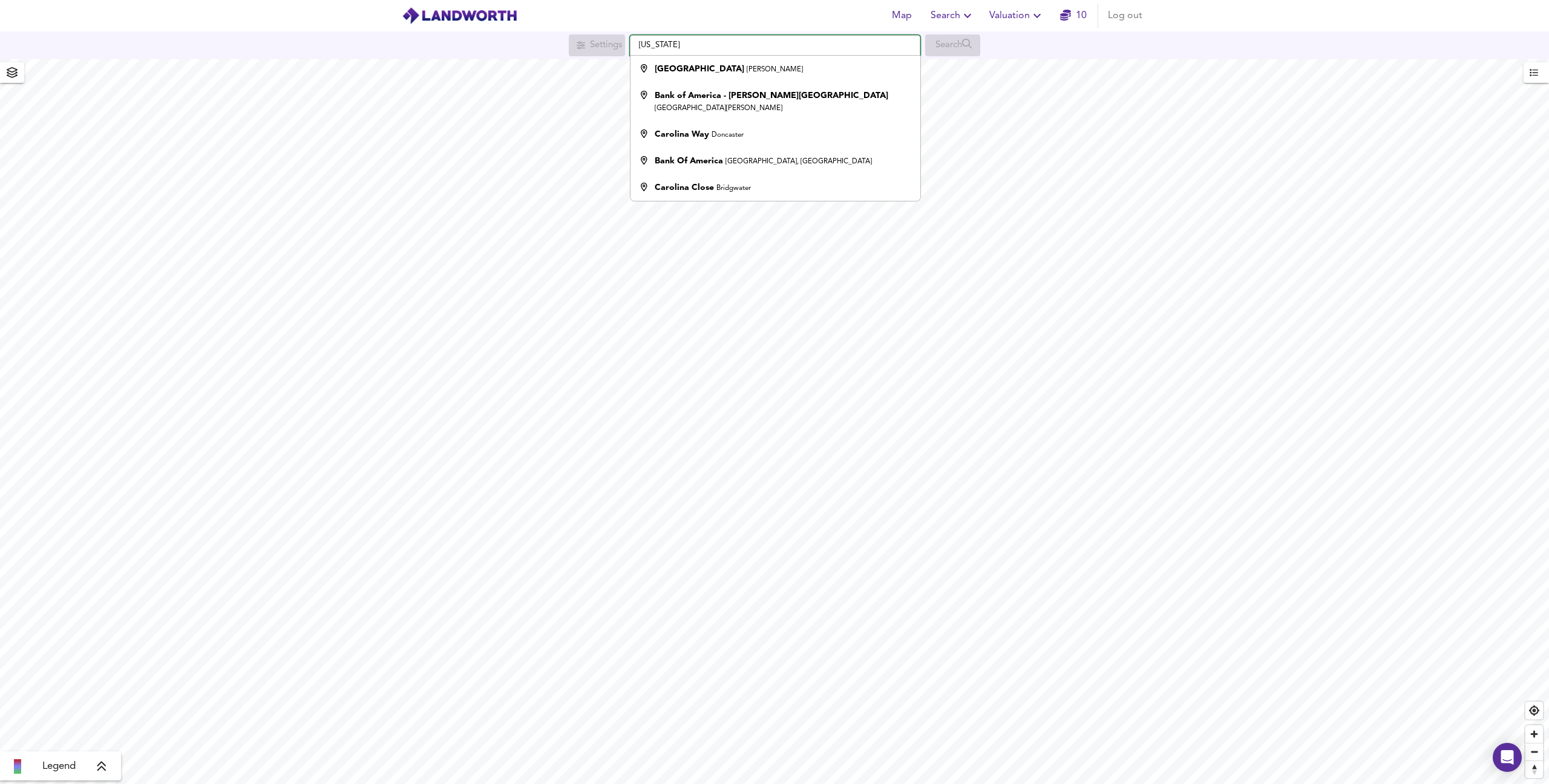
type input "[GEOGRAPHIC_DATA], [PERSON_NAME]"
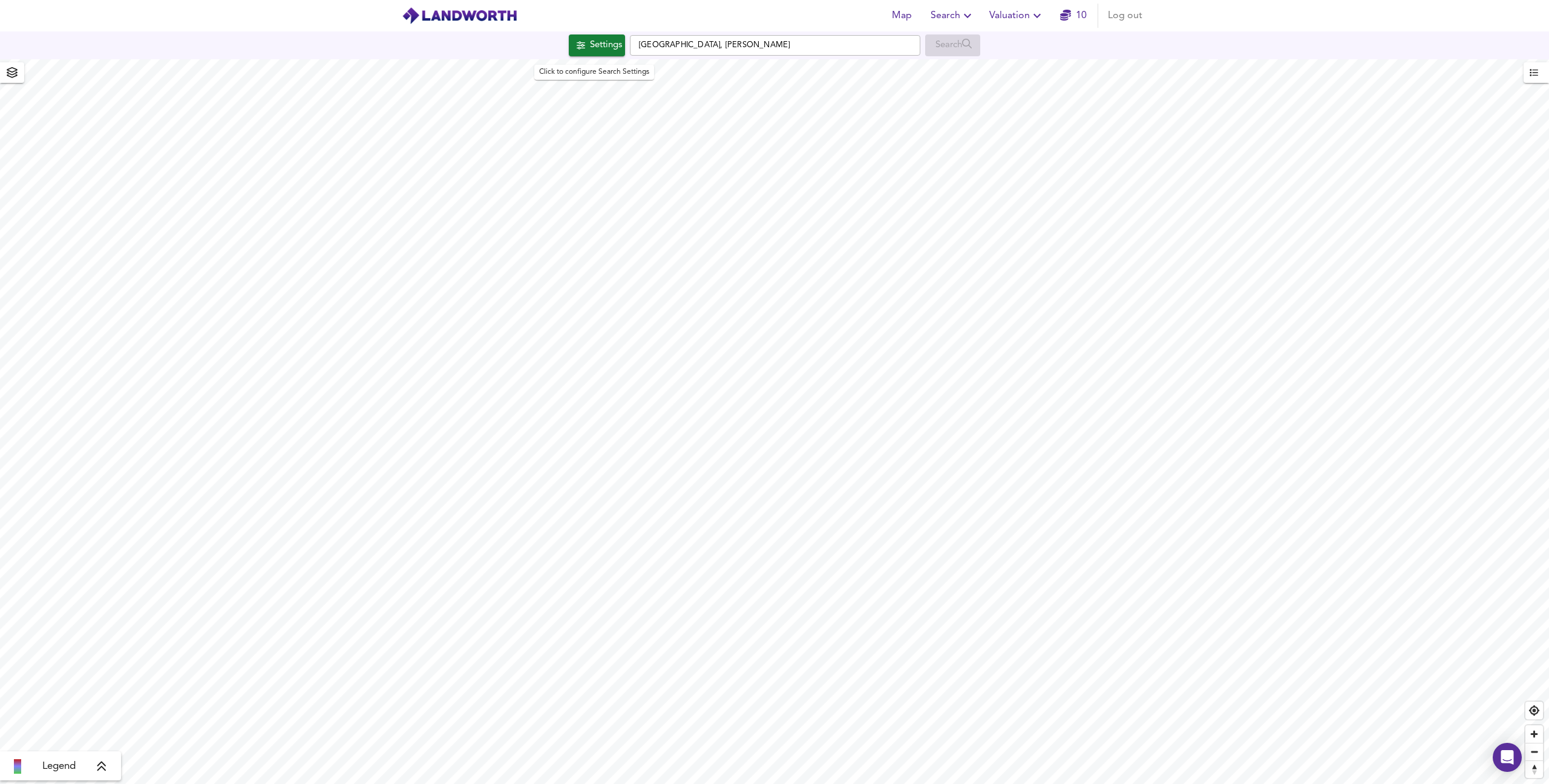
click at [601, 43] on div "Settings" at bounding box center [606, 46] width 32 height 16
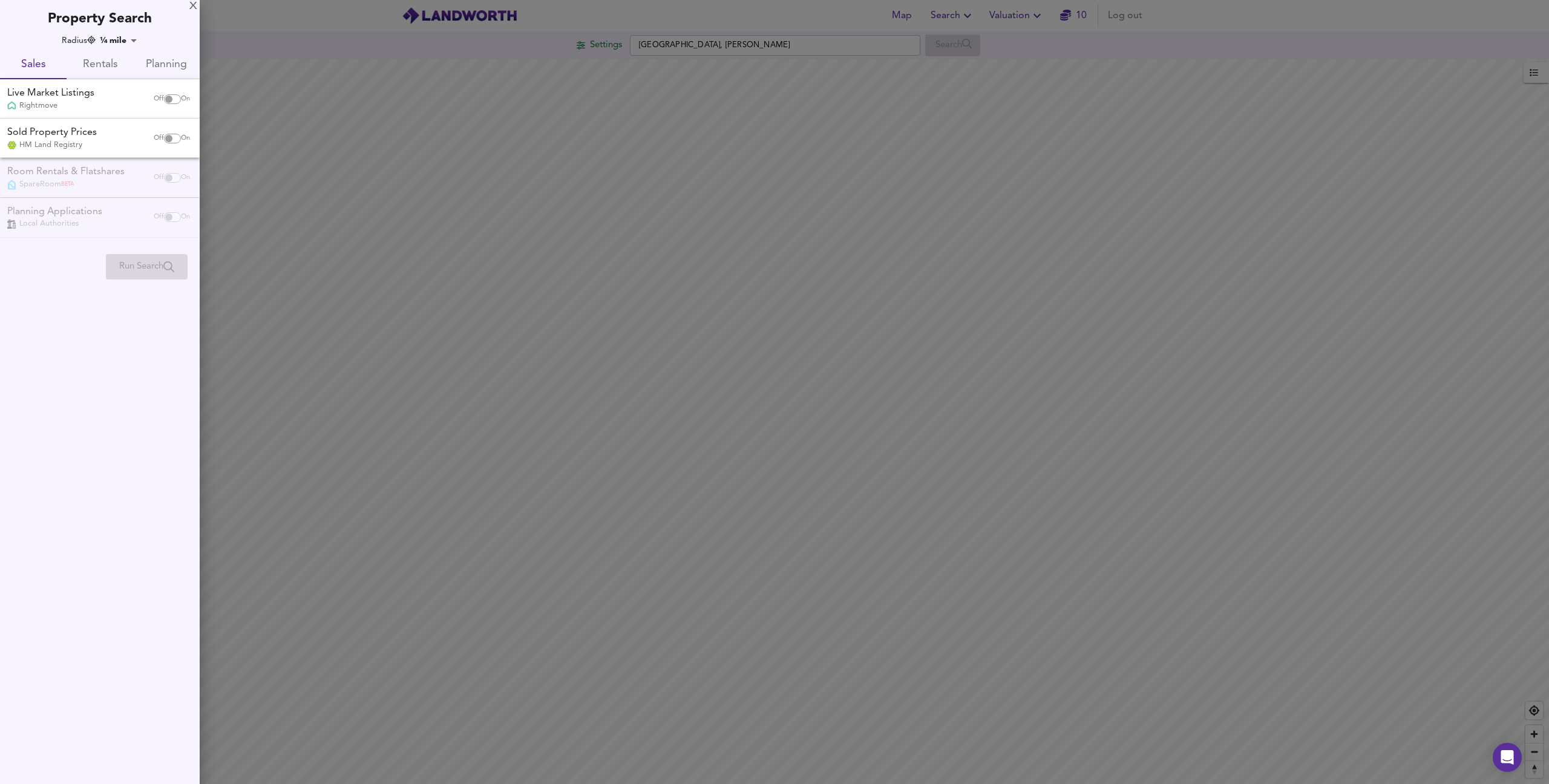
checkbox input "false"
checkbox input "true"
click at [524, 155] on div at bounding box center [774, 392] width 1549 height 784
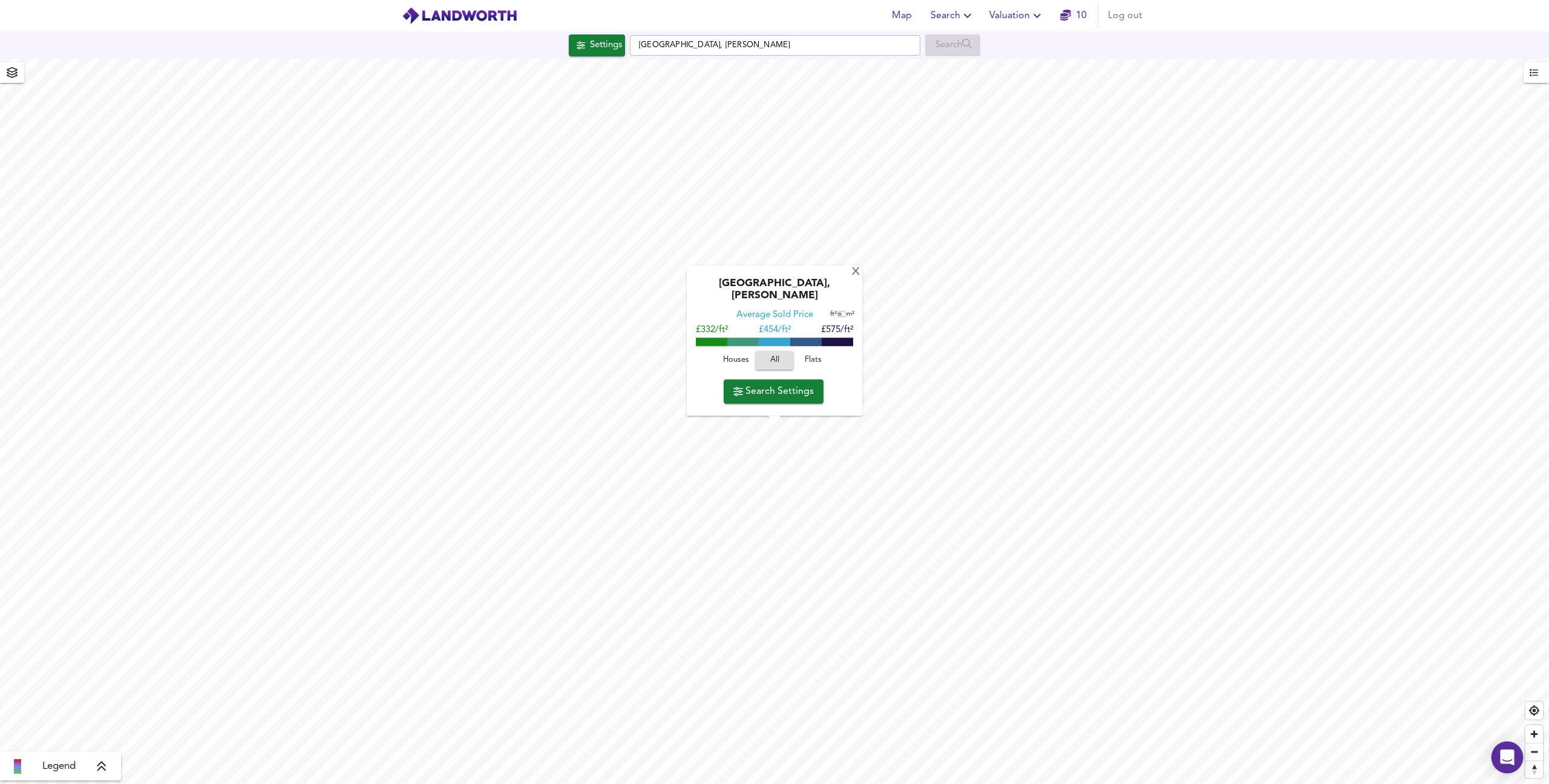
click at [1512, 757] on icon "Open Intercom Messenger" at bounding box center [1508, 757] width 16 height 16
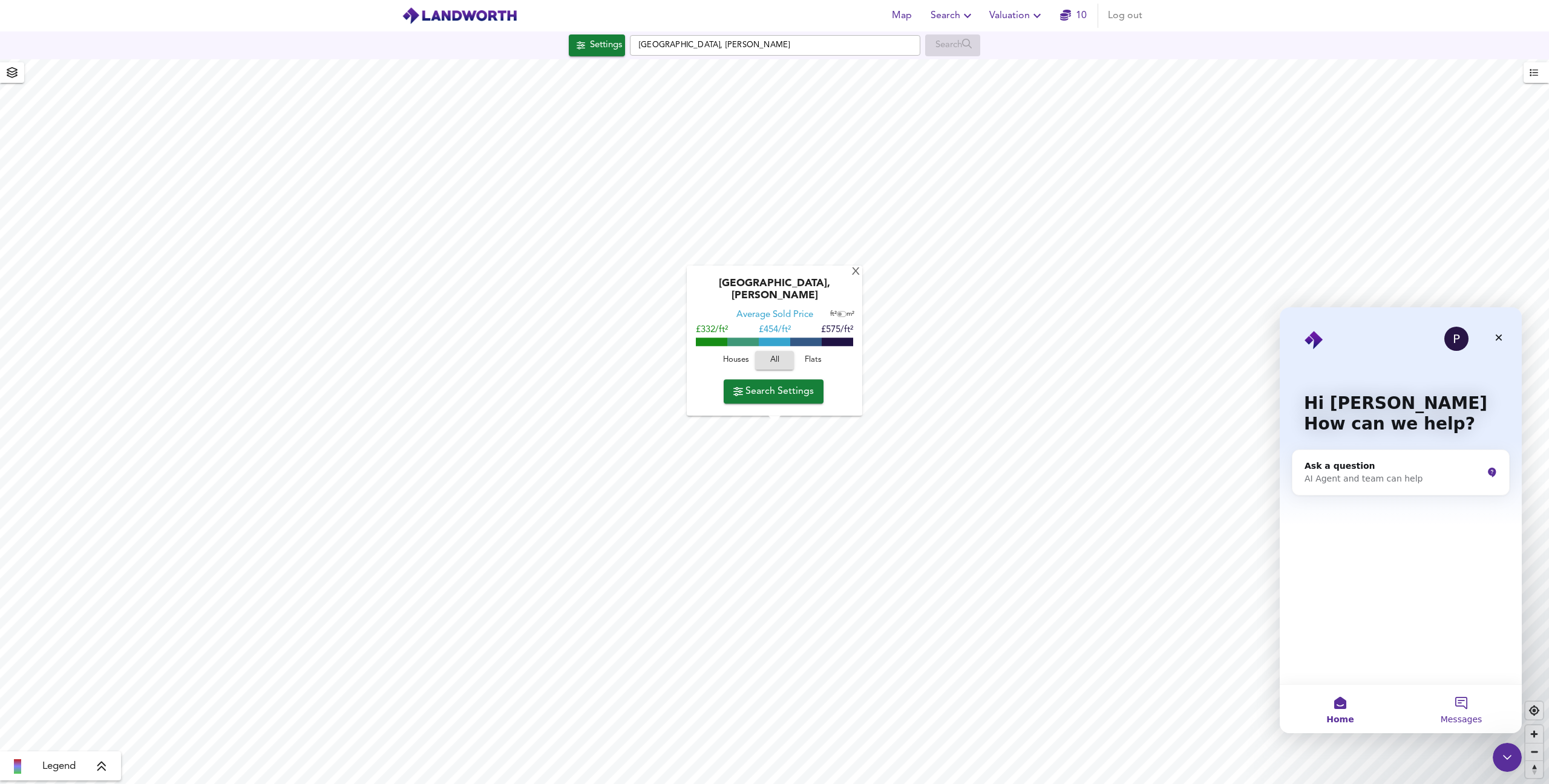
click at [1456, 707] on button "Messages" at bounding box center [1461, 708] width 121 height 48
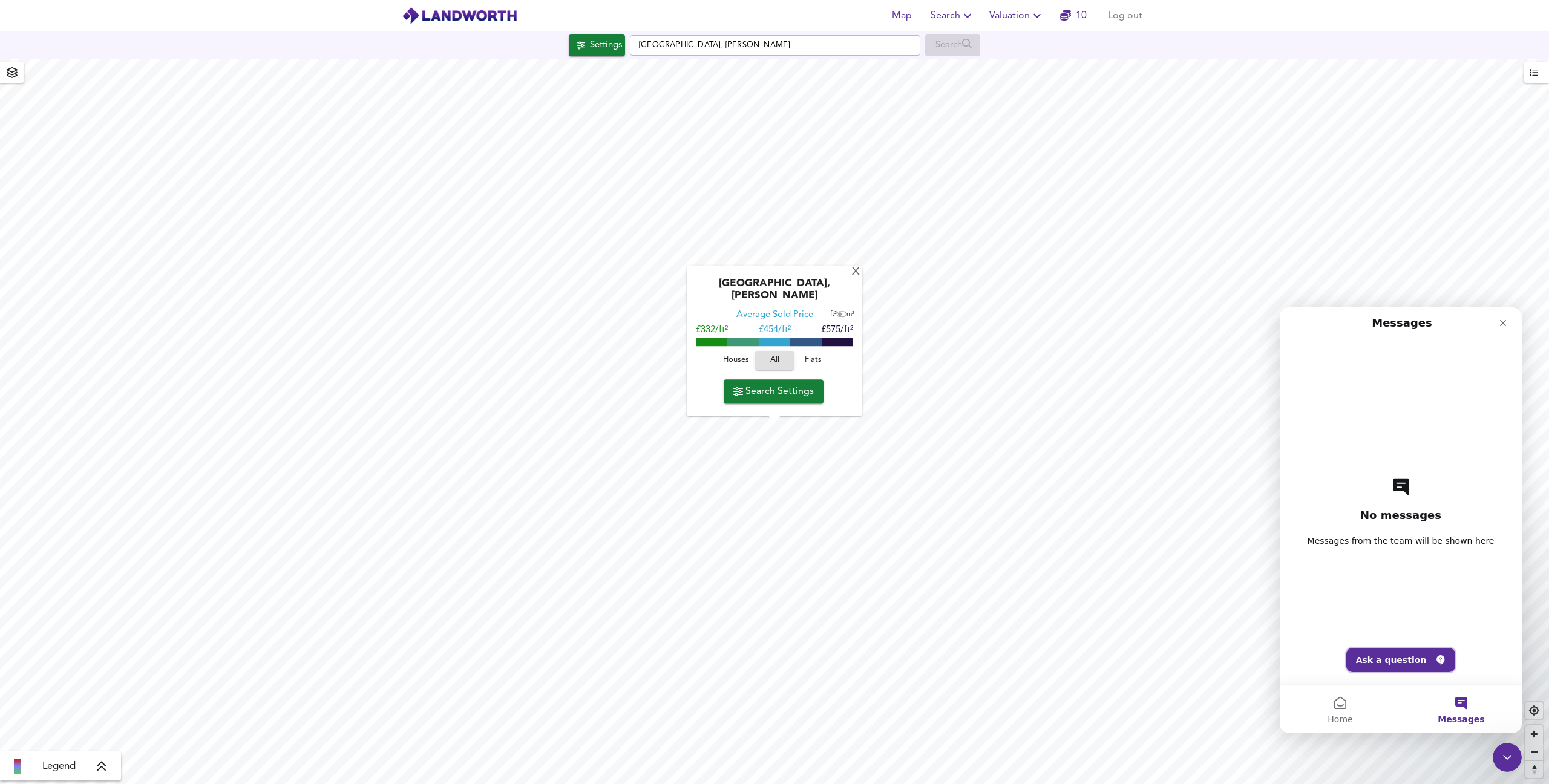
click at [1386, 660] on button "Ask a question" at bounding box center [1401, 660] width 110 height 24
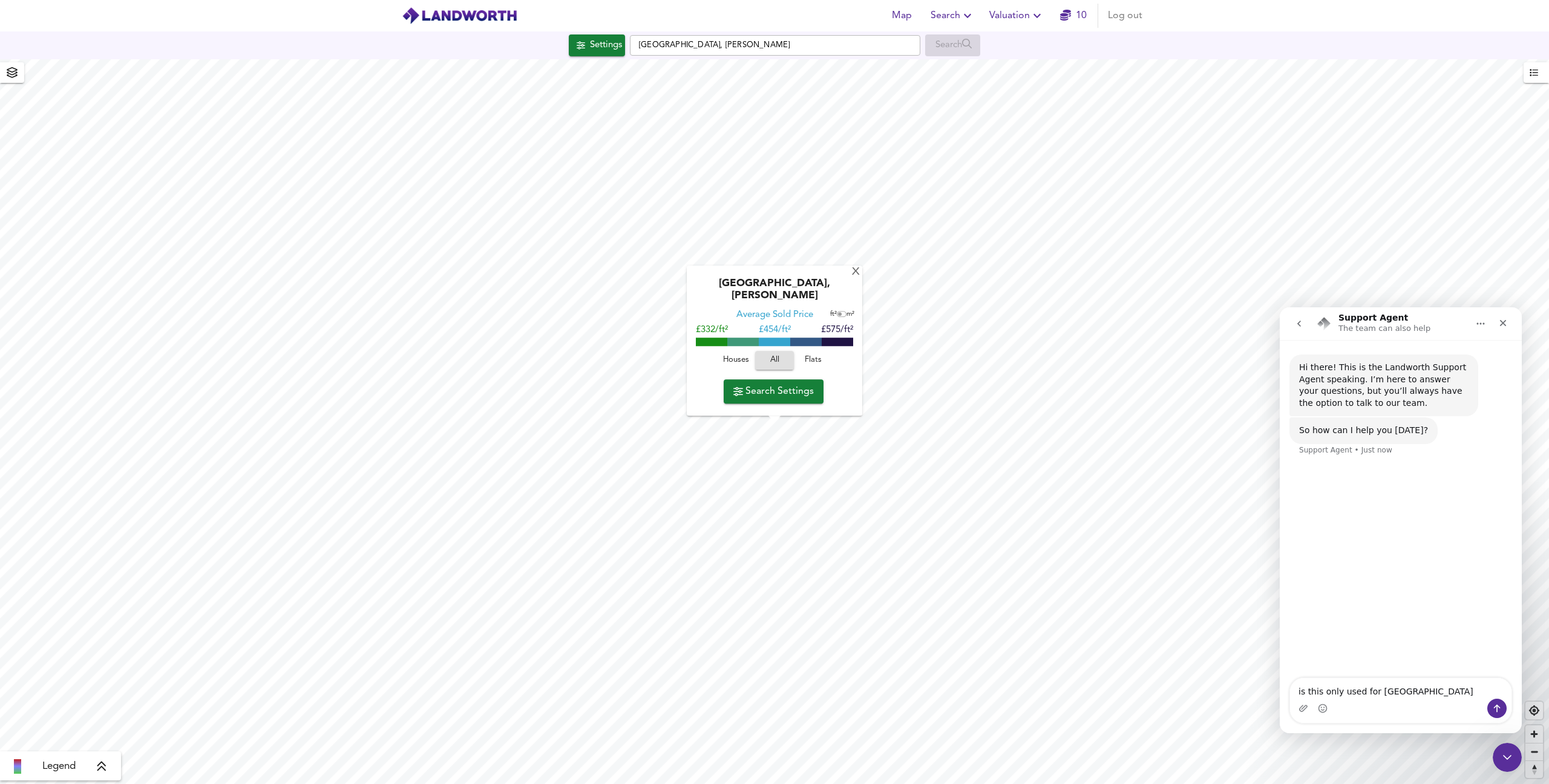
type textarea "is this only used for [GEOGRAPHIC_DATA]"
click at [1489, 705] on button "Send a message…" at bounding box center [1497, 708] width 19 height 19
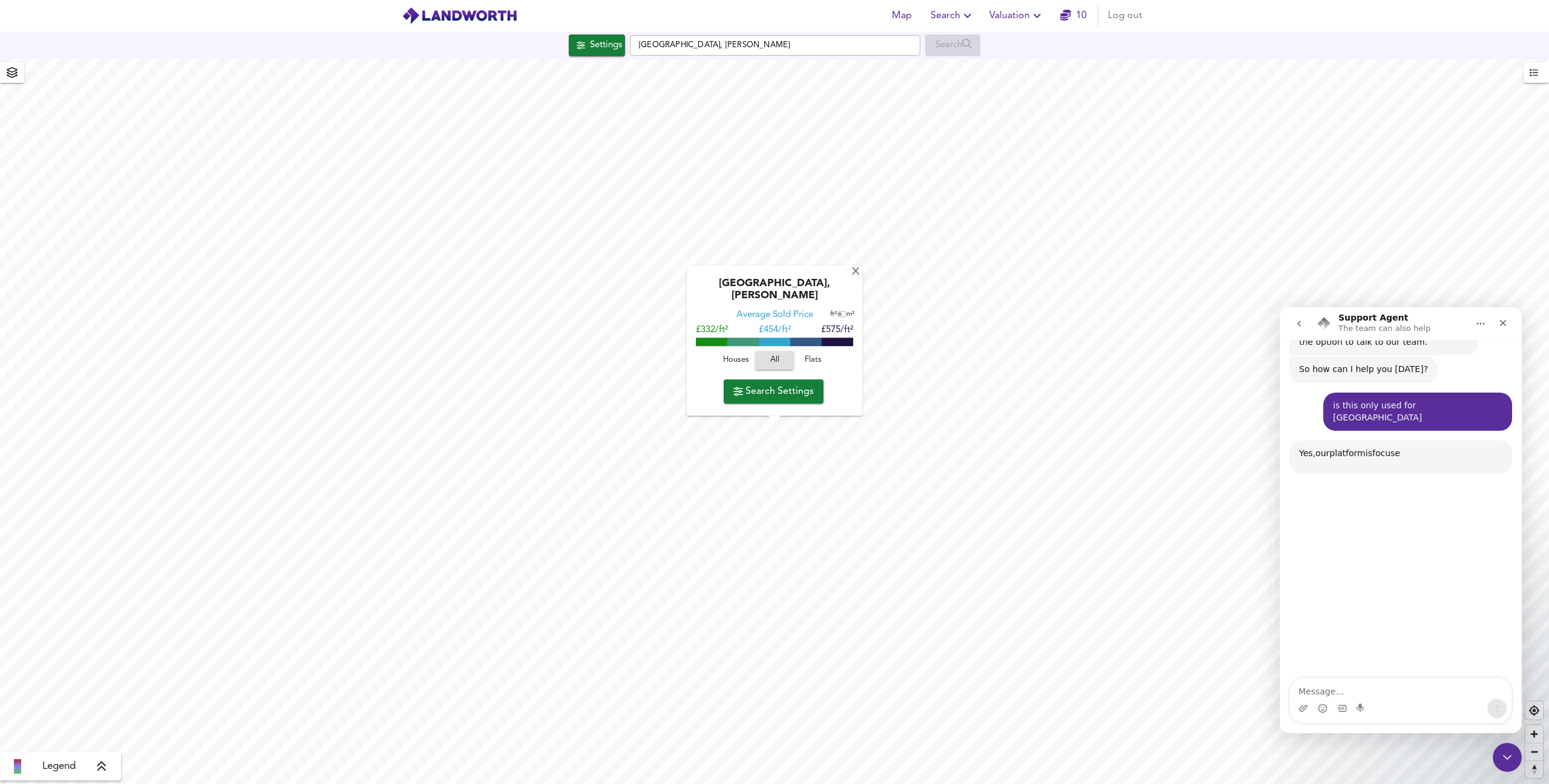
scroll to position [117, 0]
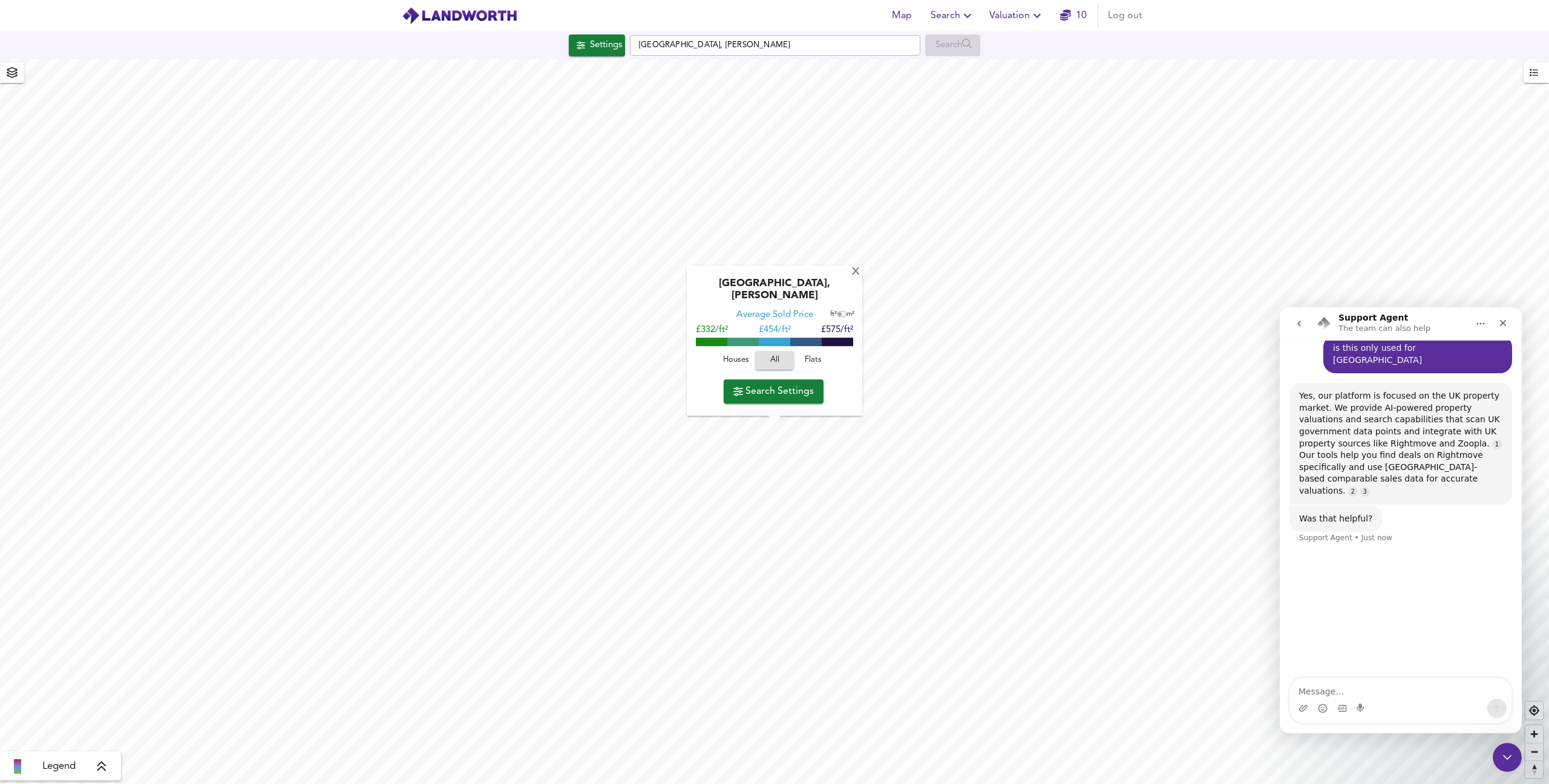
click at [1358, 686] on textarea "Message…" at bounding box center [1400, 688] width 221 height 21
type textarea "yes"
click at [1498, 705] on icon "Send a message…" at bounding box center [1497, 708] width 7 height 8
